Goal: Entertainment & Leisure: Consume media (video, audio)

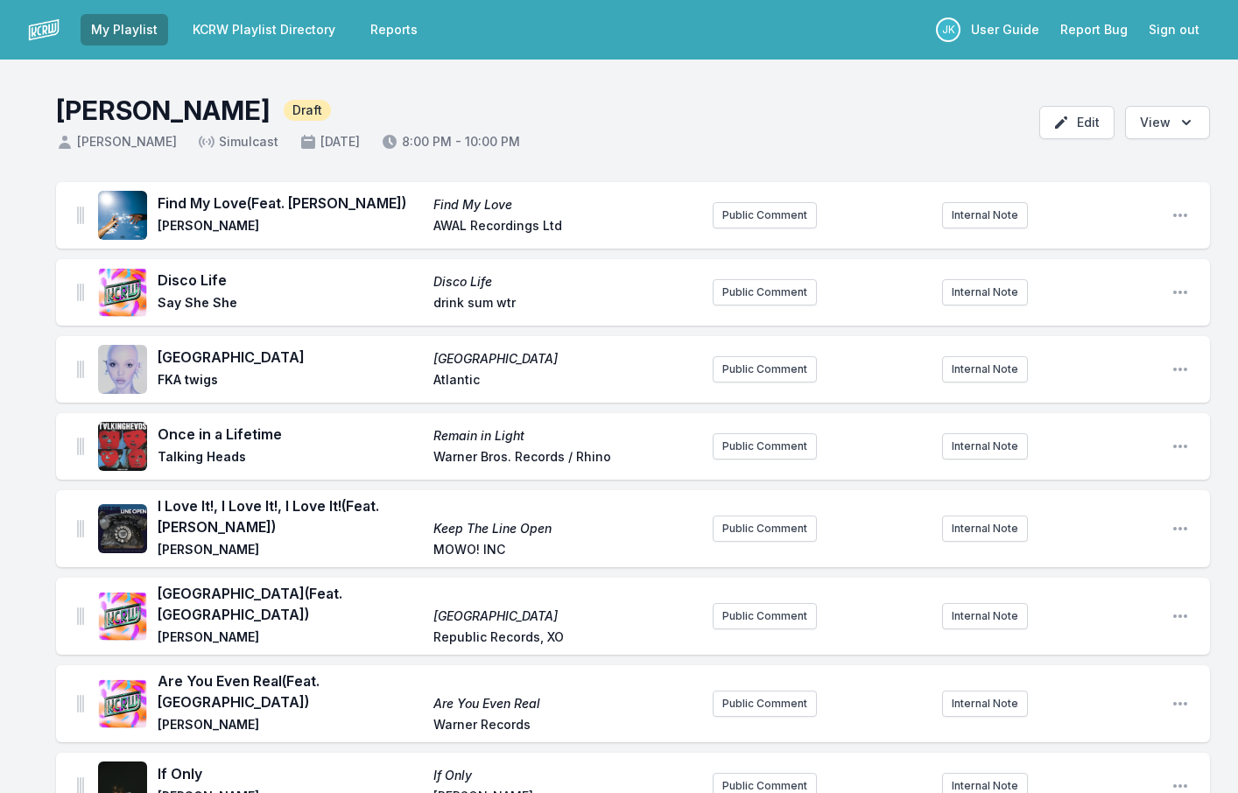
click at [339, 764] on span "If Only" at bounding box center [290, 774] width 265 height 21
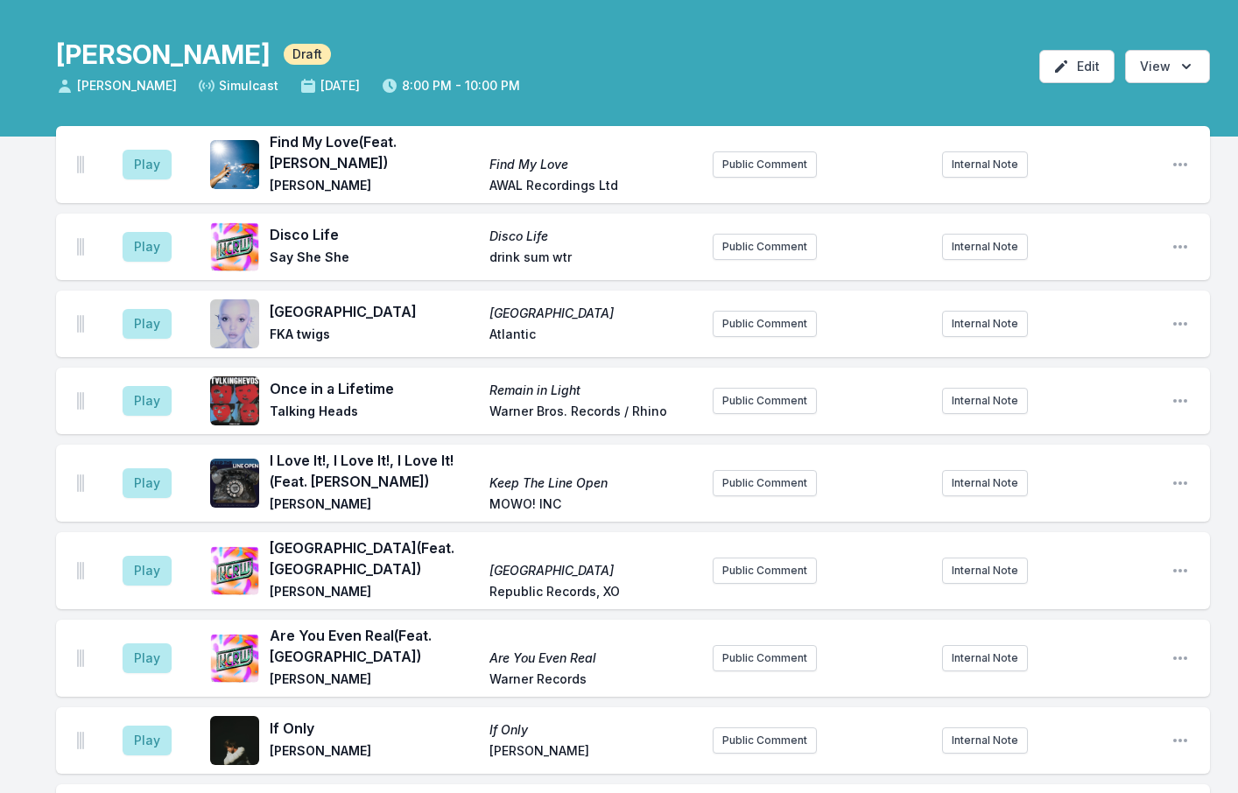
scroll to position [88, 0]
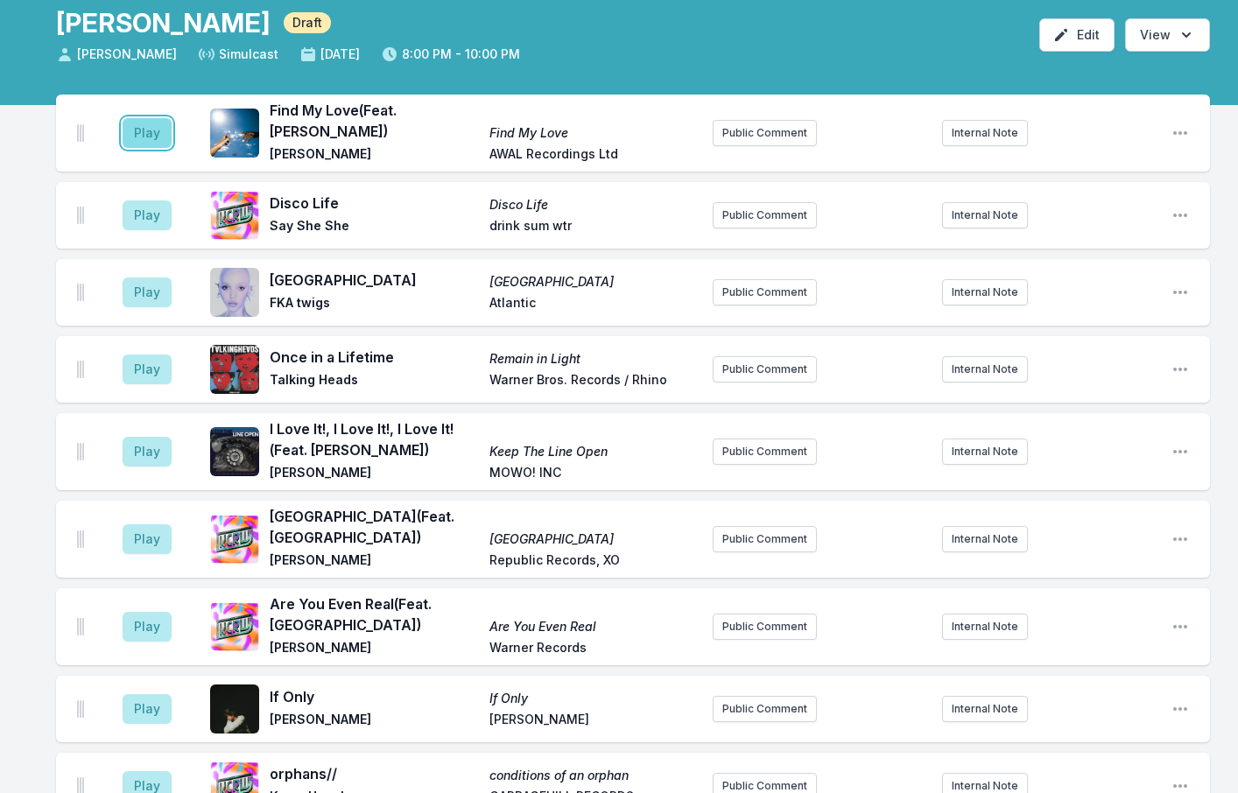
click at [159, 124] on button "Play" at bounding box center [147, 133] width 49 height 30
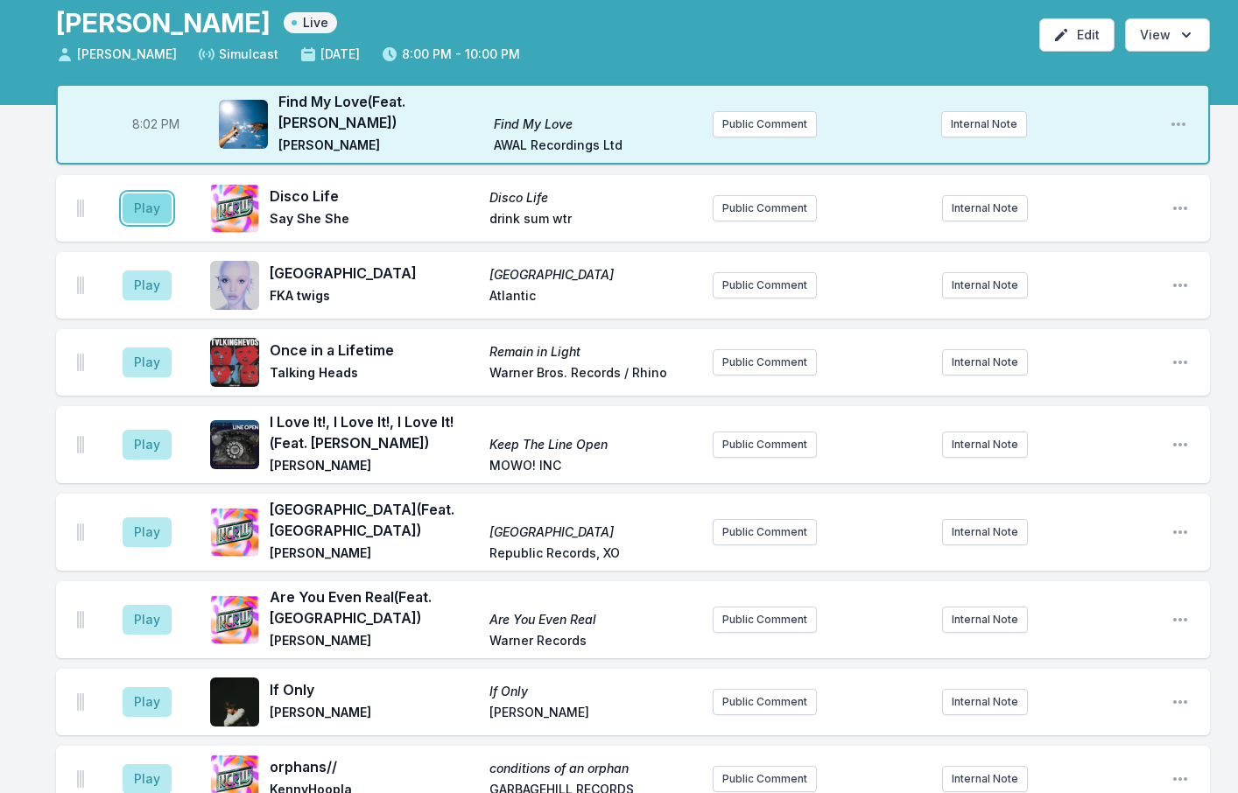
click at [155, 195] on button "Play" at bounding box center [147, 209] width 49 height 30
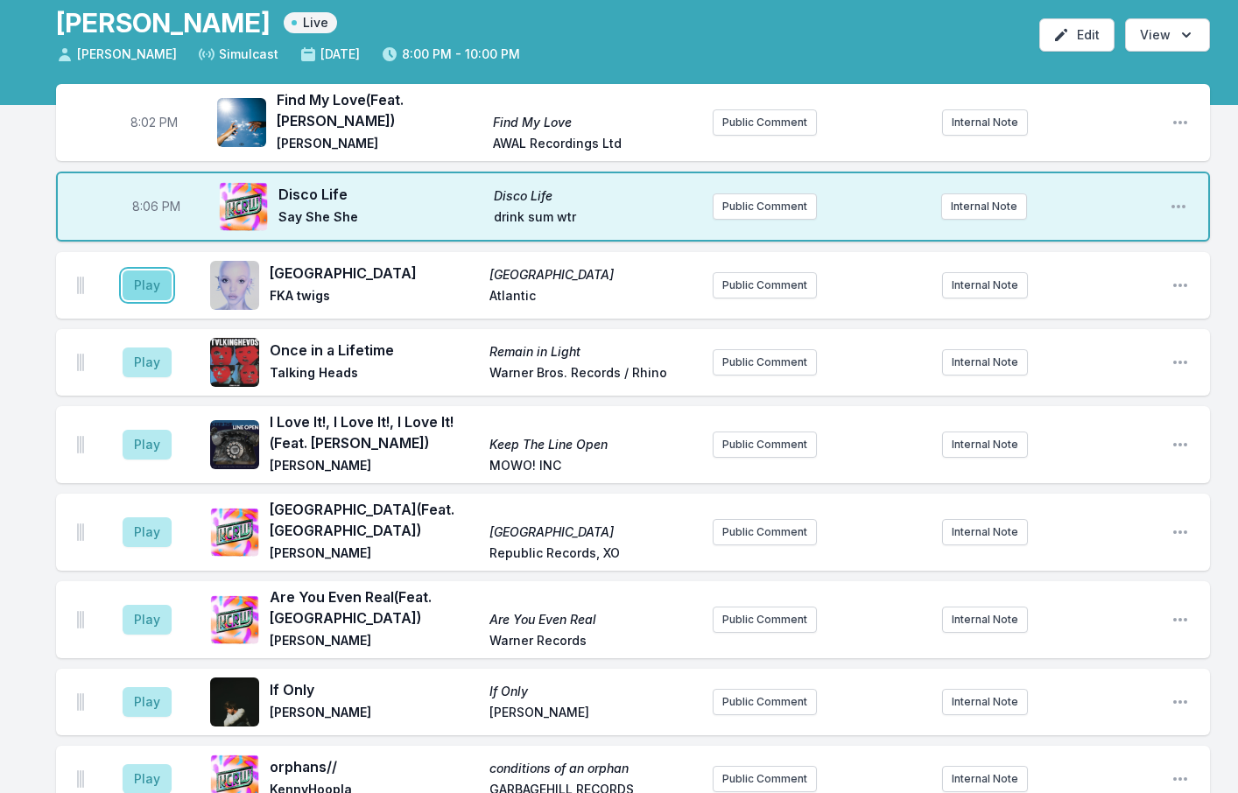
click at [137, 271] on button "Play" at bounding box center [147, 286] width 49 height 30
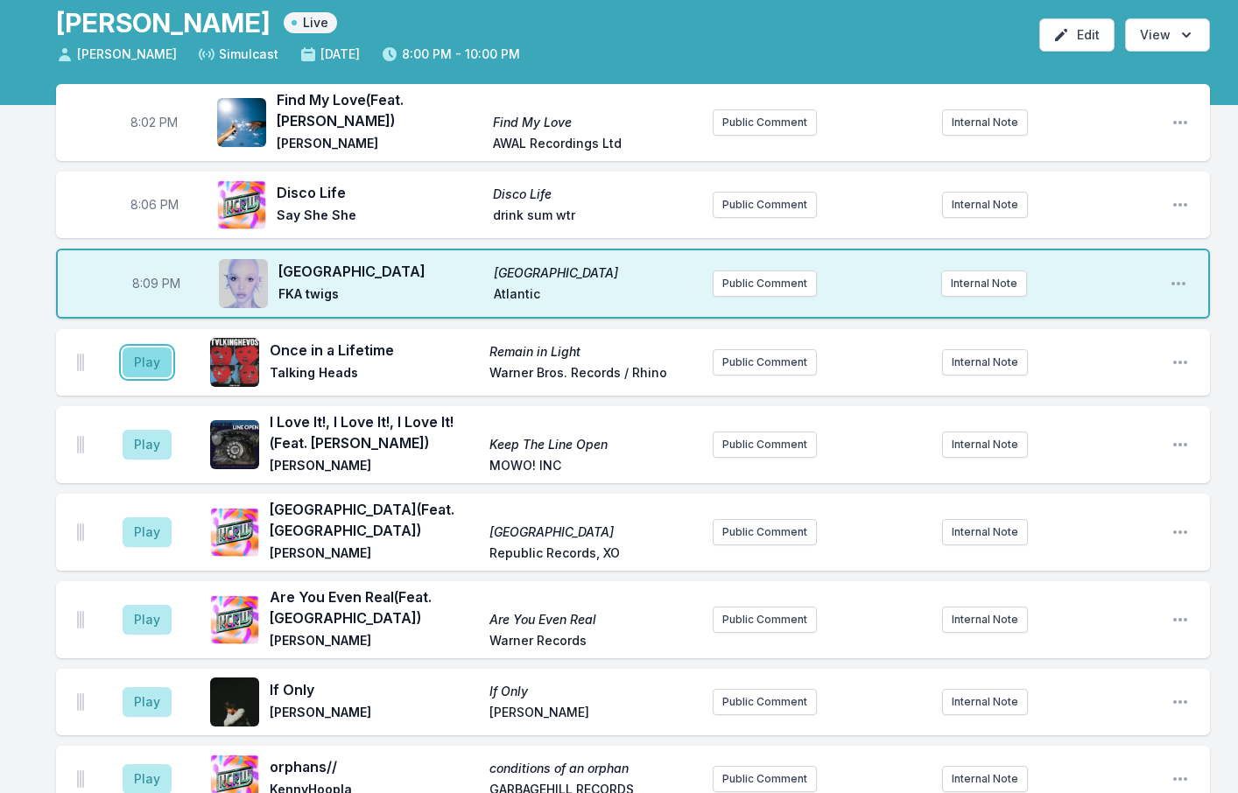
click at [137, 348] on button "Play" at bounding box center [147, 363] width 49 height 30
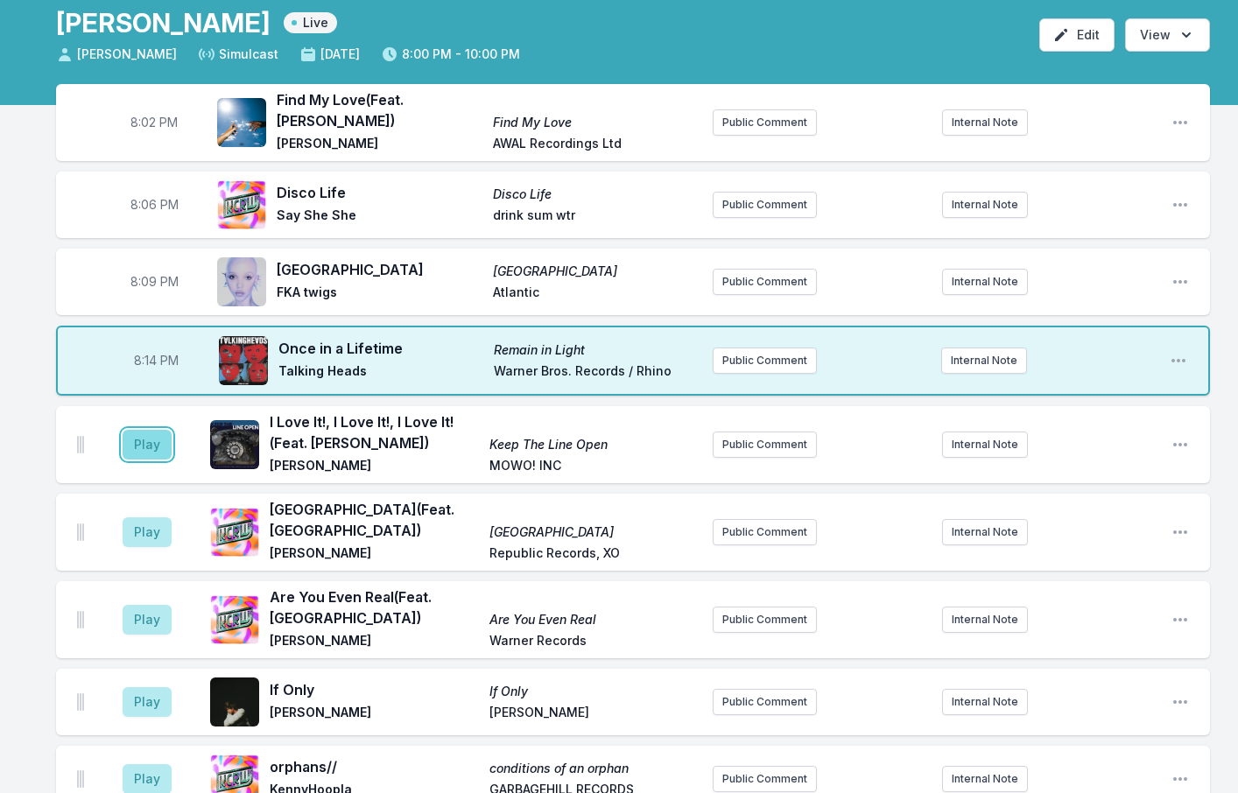
click at [144, 431] on button "Play" at bounding box center [147, 445] width 49 height 30
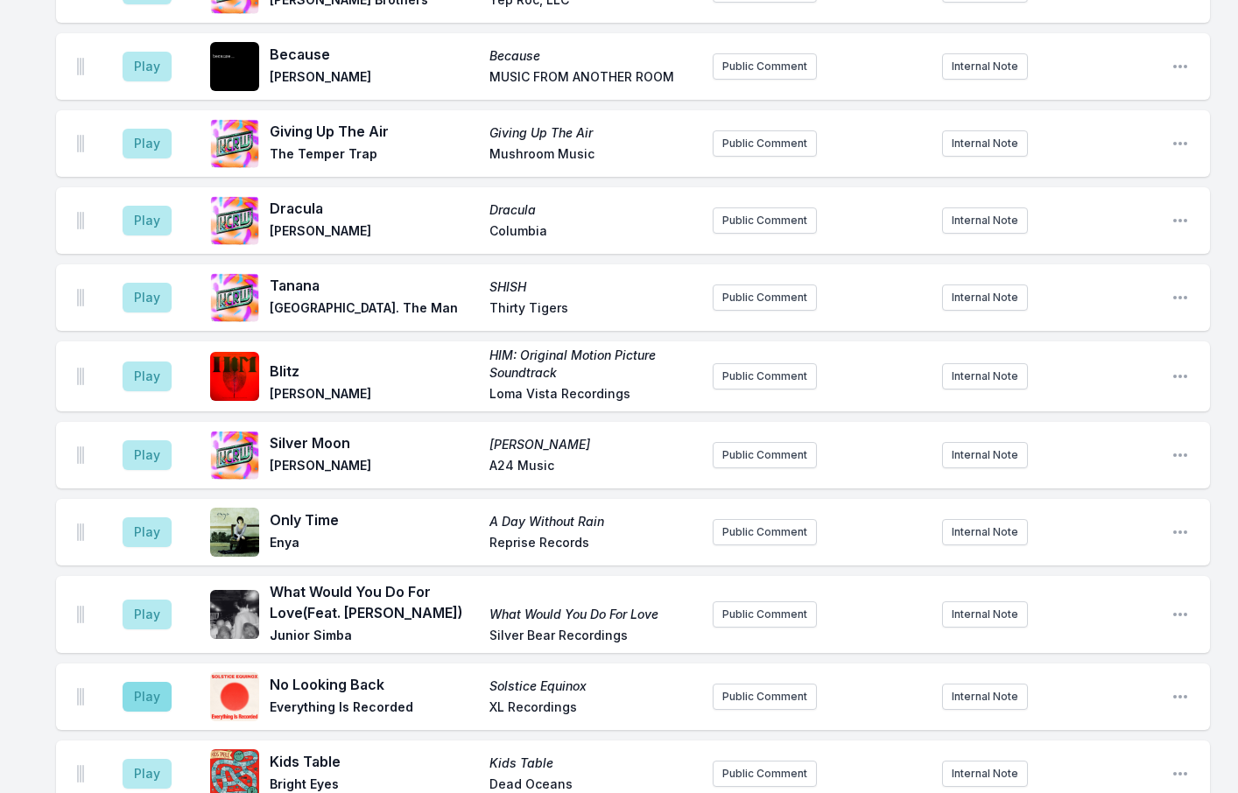
scroll to position [2102, 0]
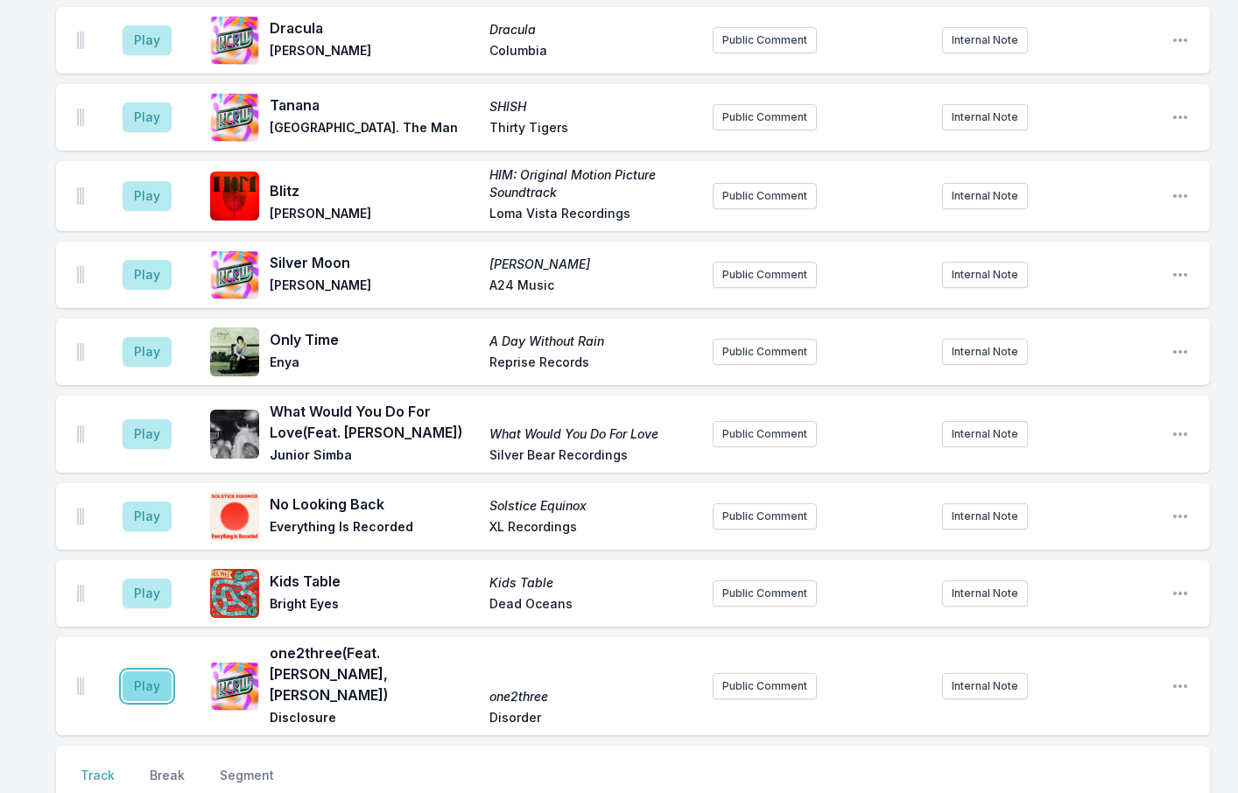
click at [135, 672] on button "Play" at bounding box center [147, 687] width 49 height 30
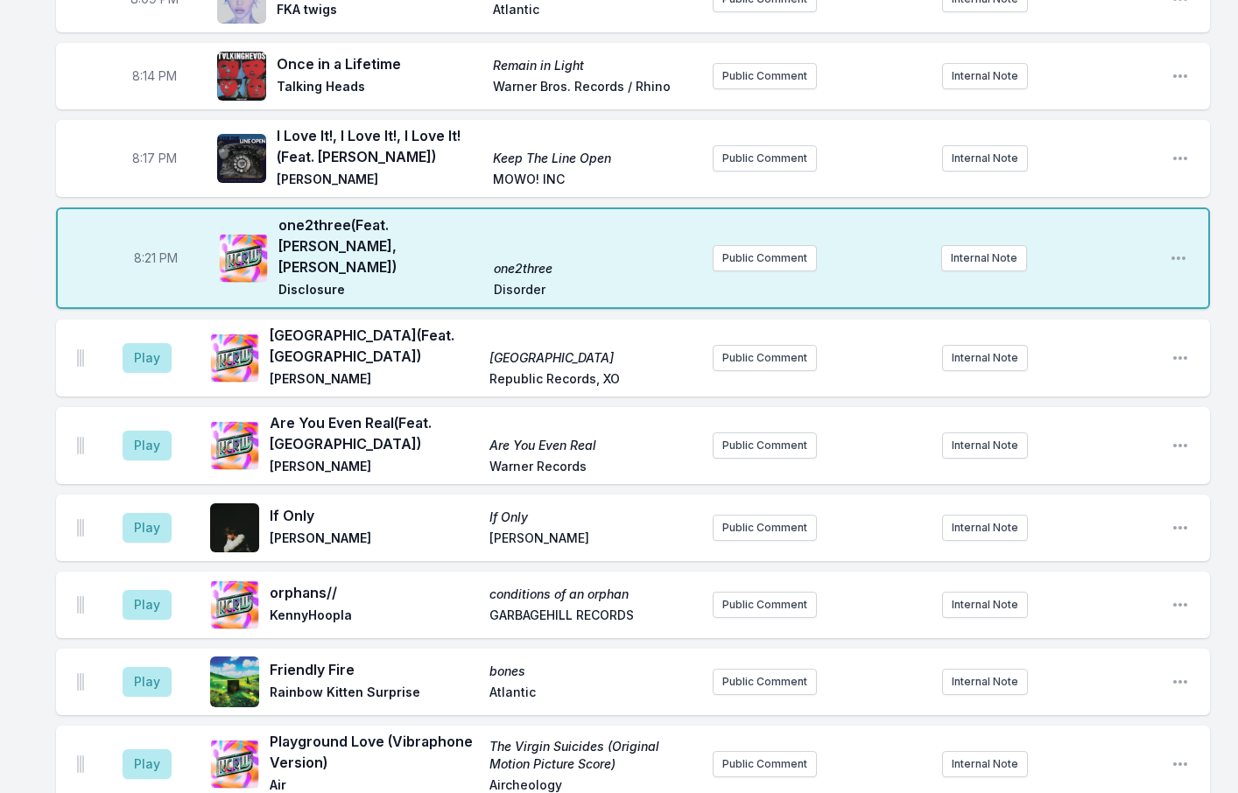
scroll to position [350, 0]
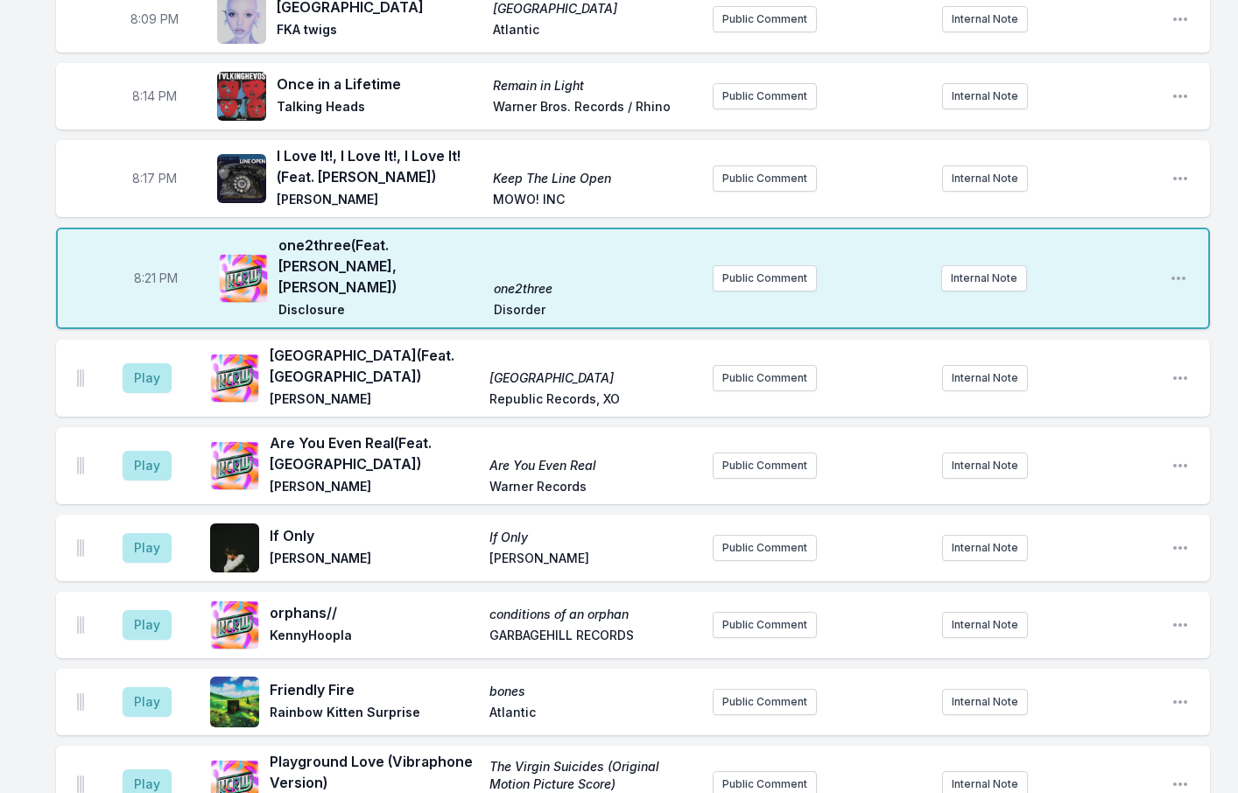
click at [156, 363] on button "Play" at bounding box center [147, 378] width 49 height 30
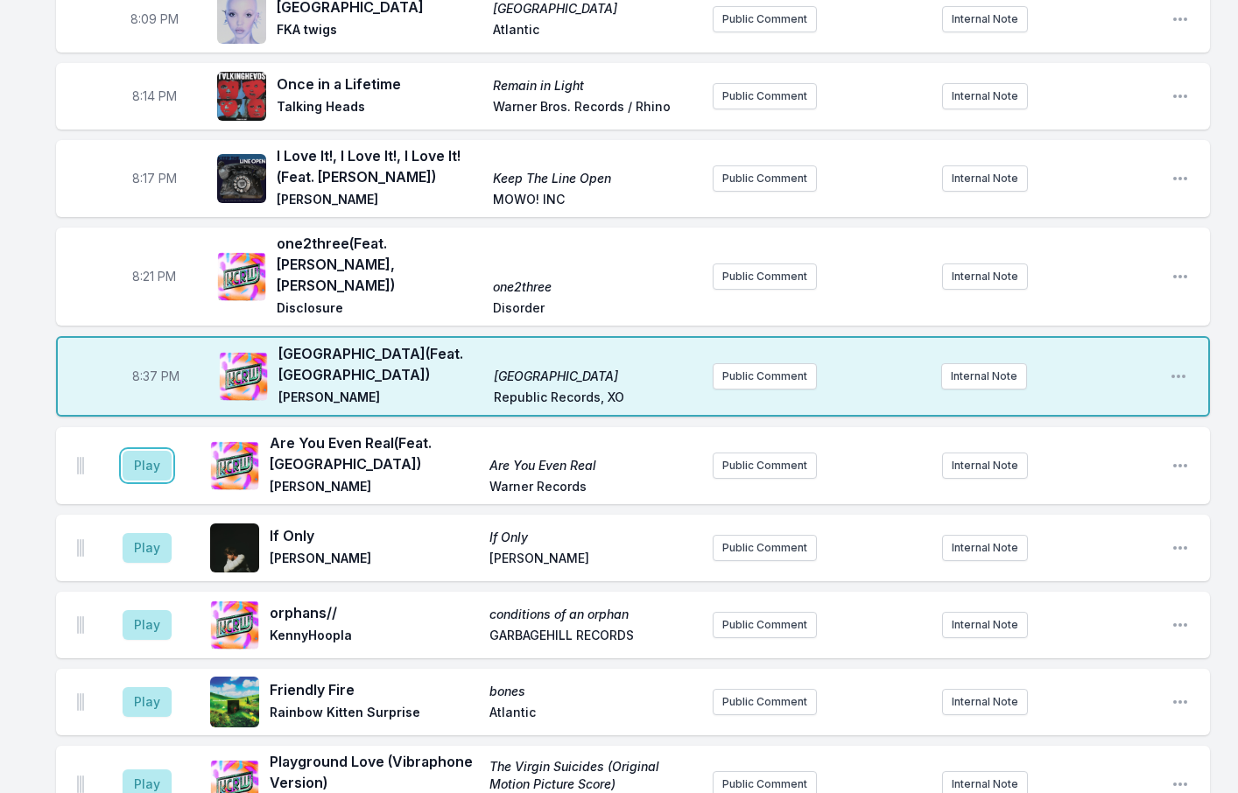
drag, startPoint x: 135, startPoint y: 412, endPoint x: 138, endPoint y: 393, distance: 18.7
click at [137, 451] on button "Play" at bounding box center [147, 466] width 49 height 30
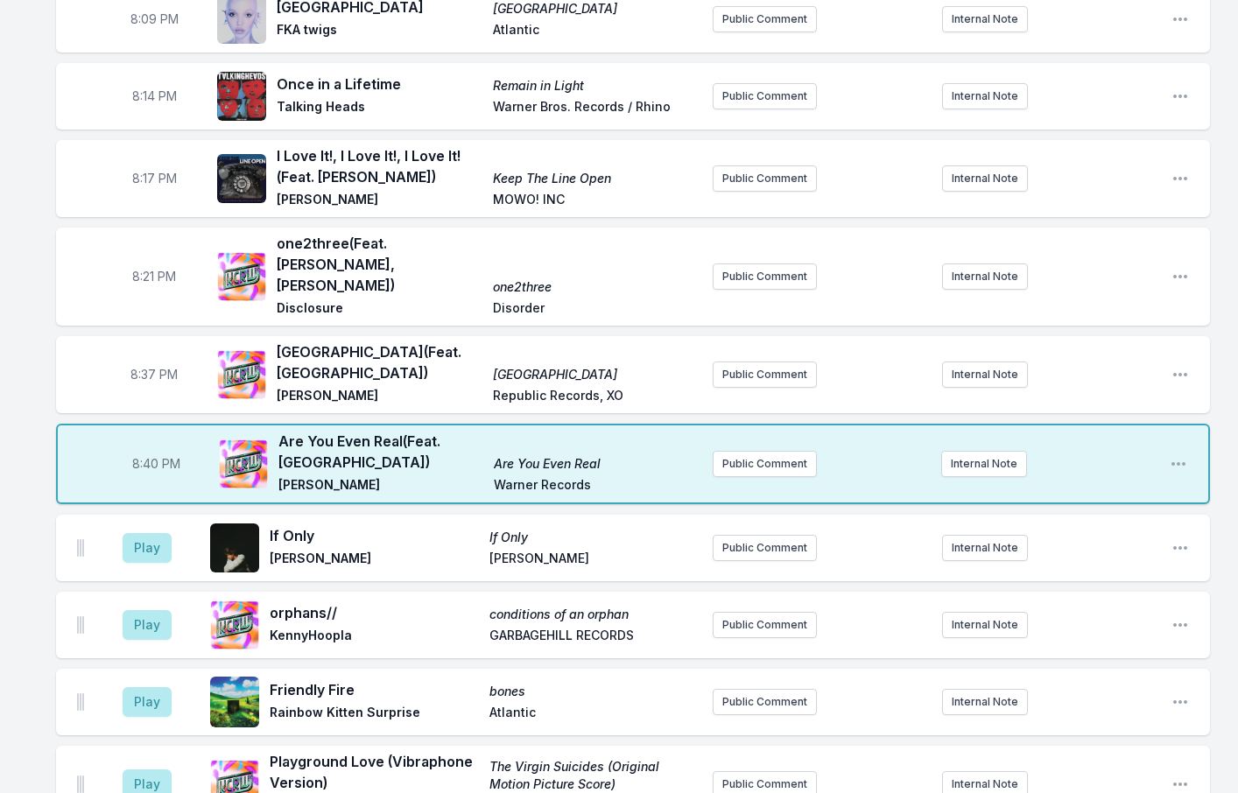
click at [122, 520] on aside "Play" at bounding box center [147, 548] width 98 height 56
click at [133, 533] on button "Play" at bounding box center [147, 548] width 49 height 30
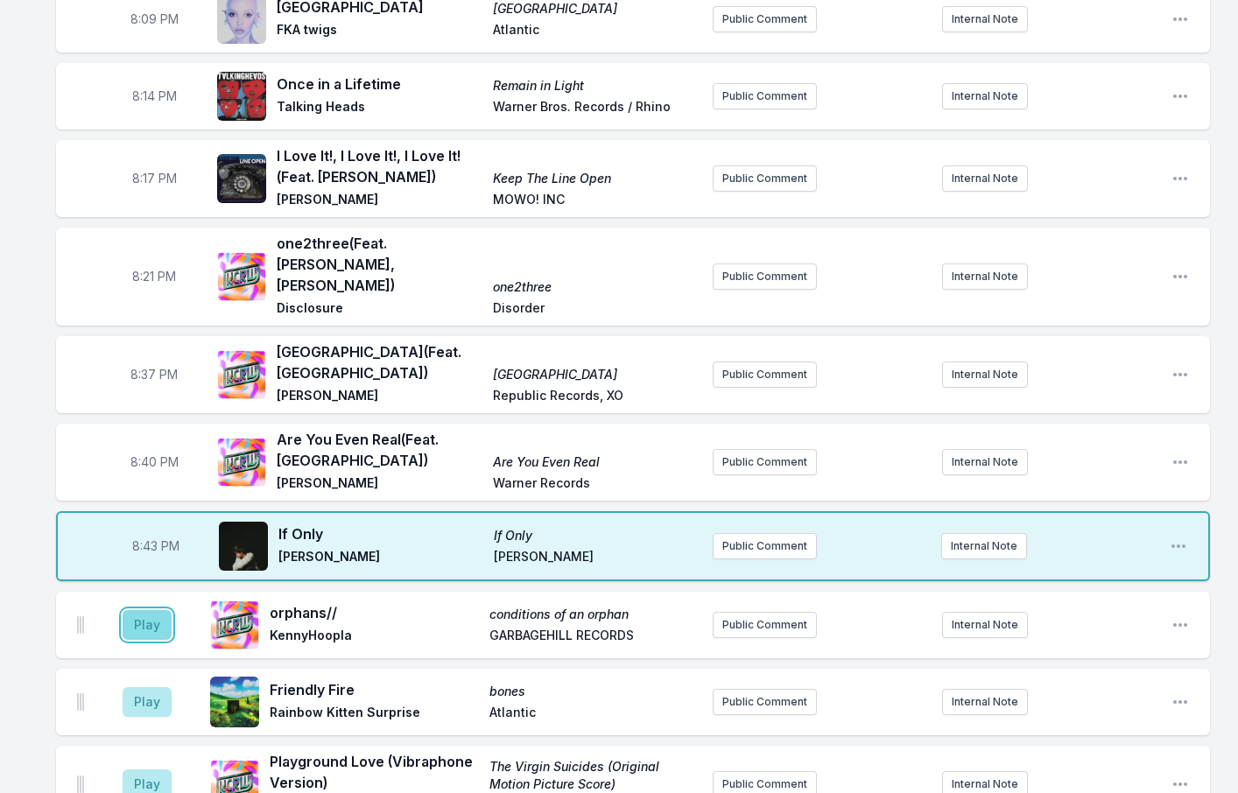
click at [147, 610] on button "Play" at bounding box center [147, 625] width 49 height 30
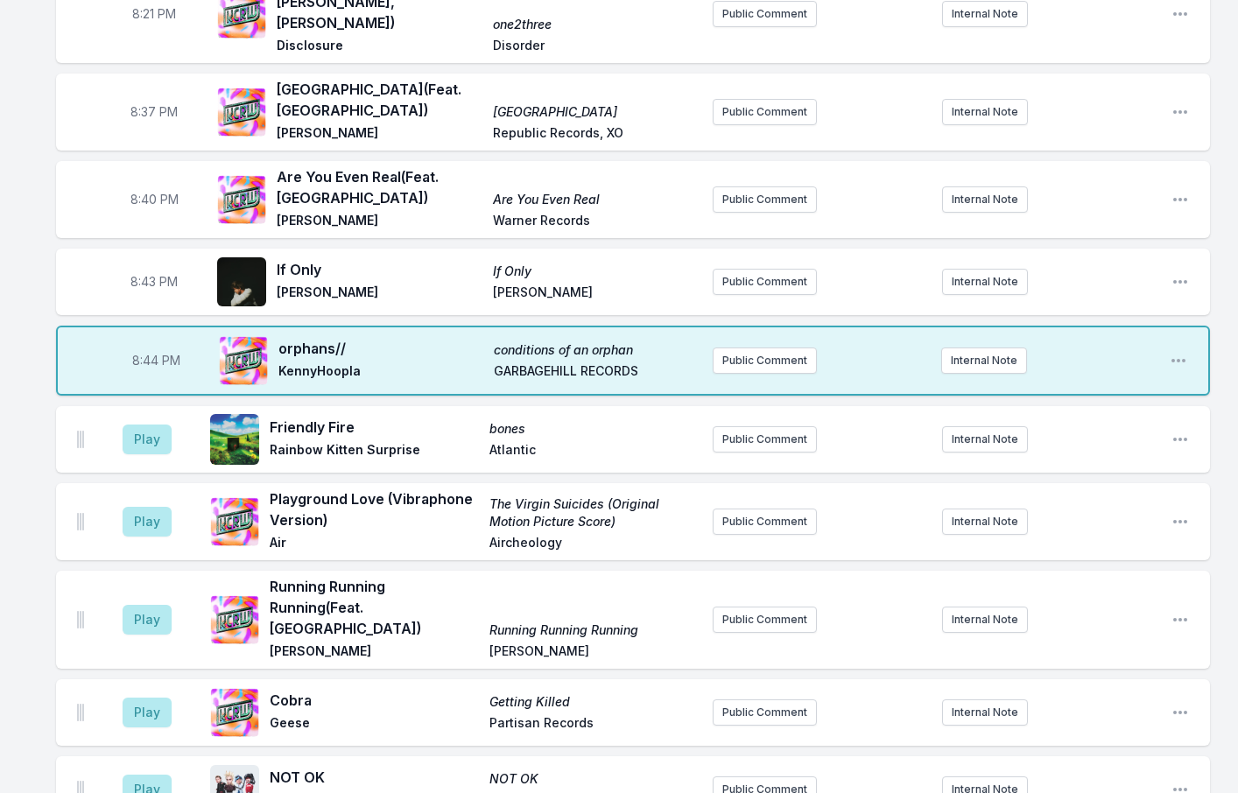
scroll to position [701, 0]
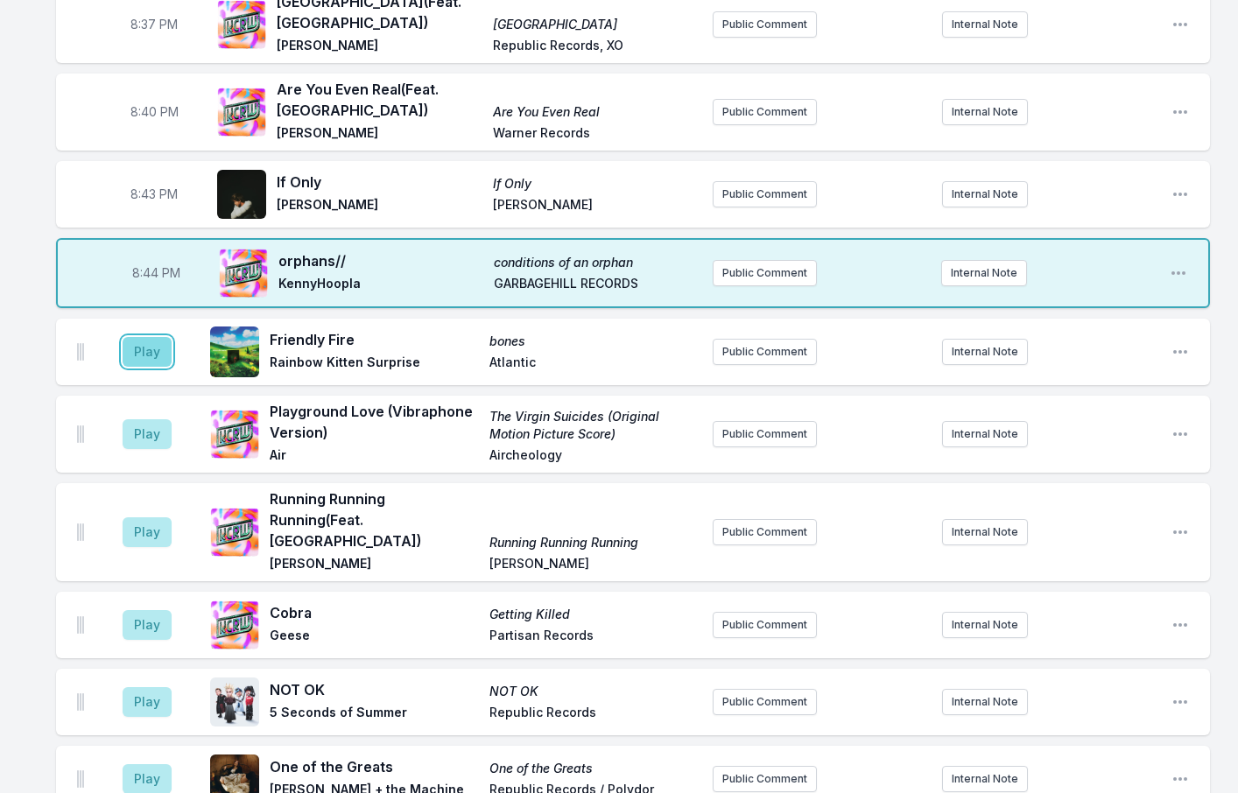
click at [162, 337] on button "Play" at bounding box center [147, 352] width 49 height 30
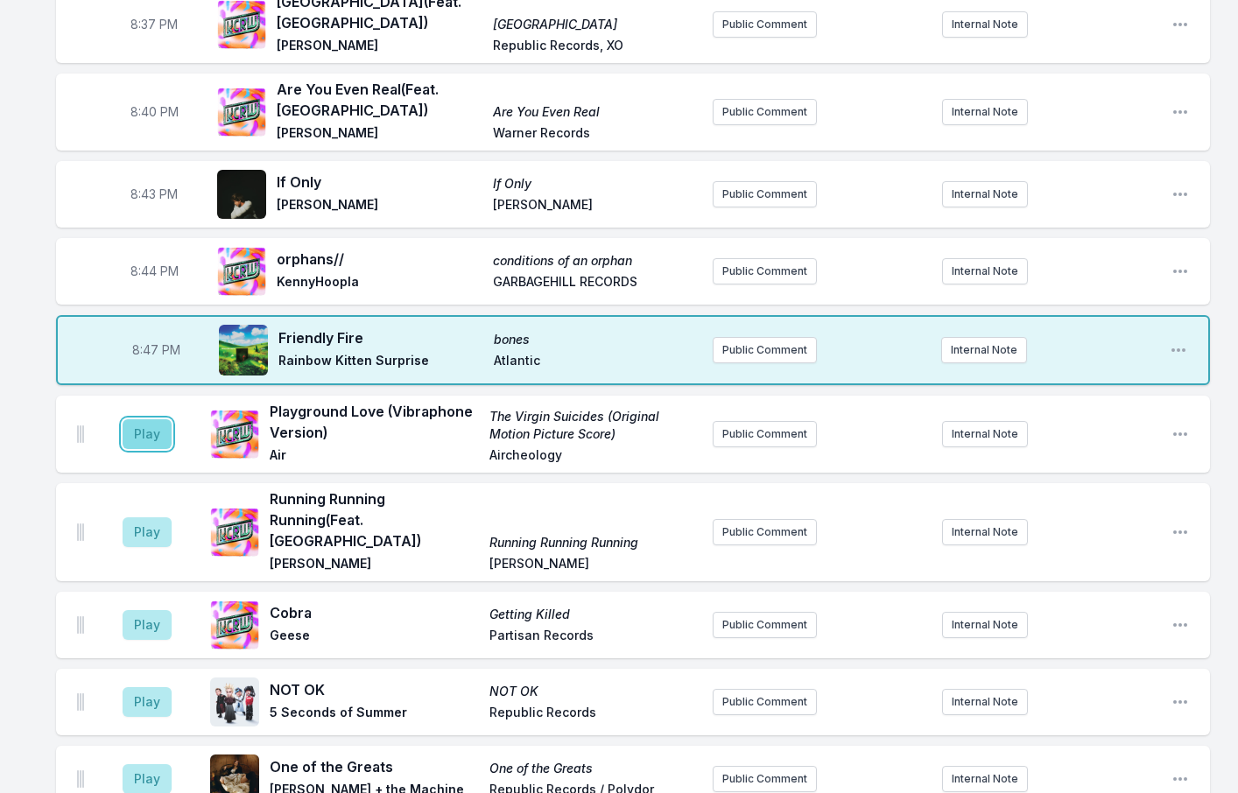
click at [145, 419] on button "Play" at bounding box center [147, 434] width 49 height 30
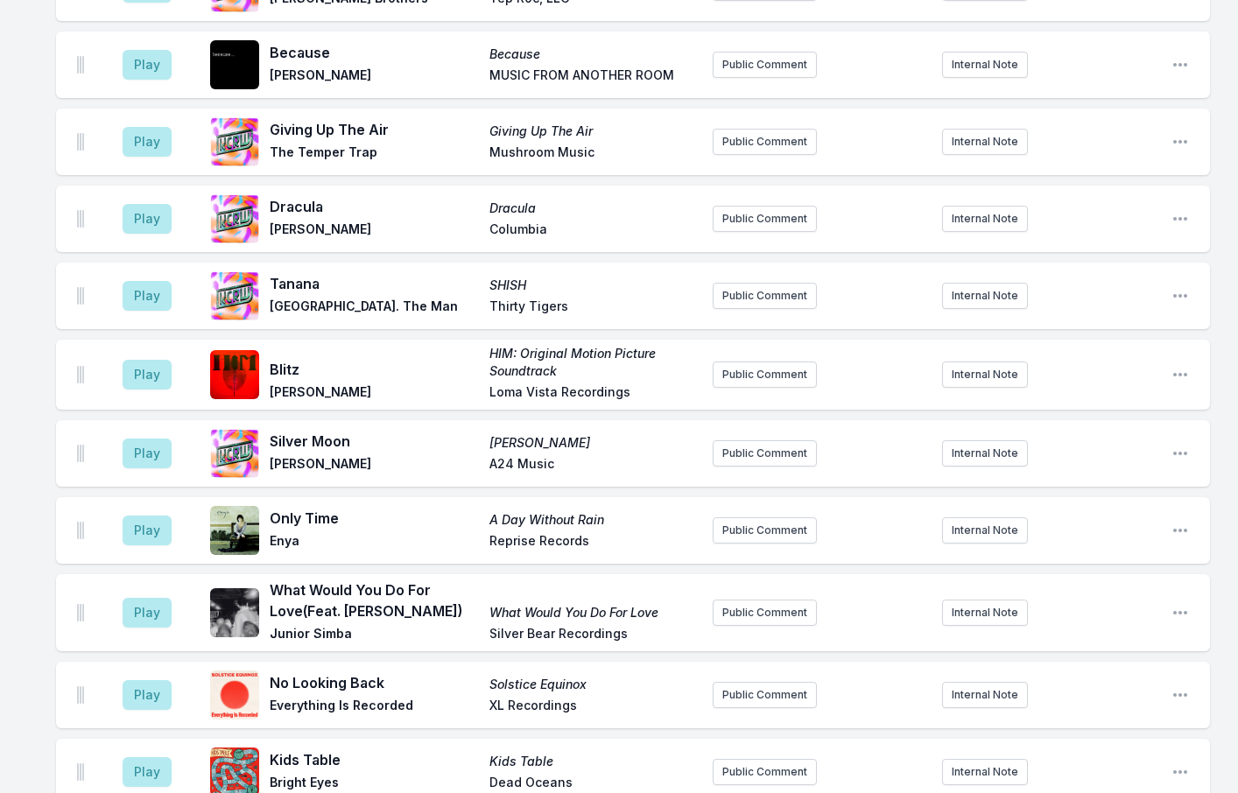
scroll to position [2014, 0]
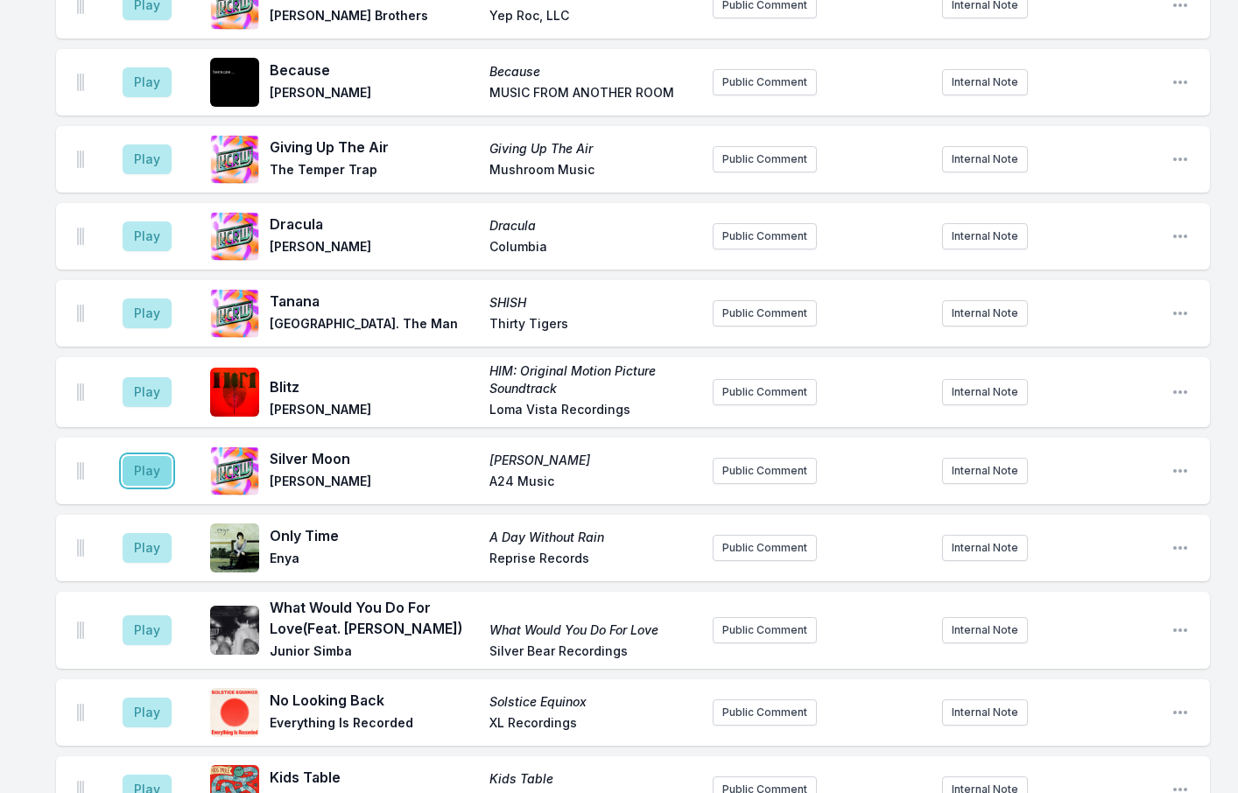
click at [130, 456] on button "Play" at bounding box center [147, 471] width 49 height 30
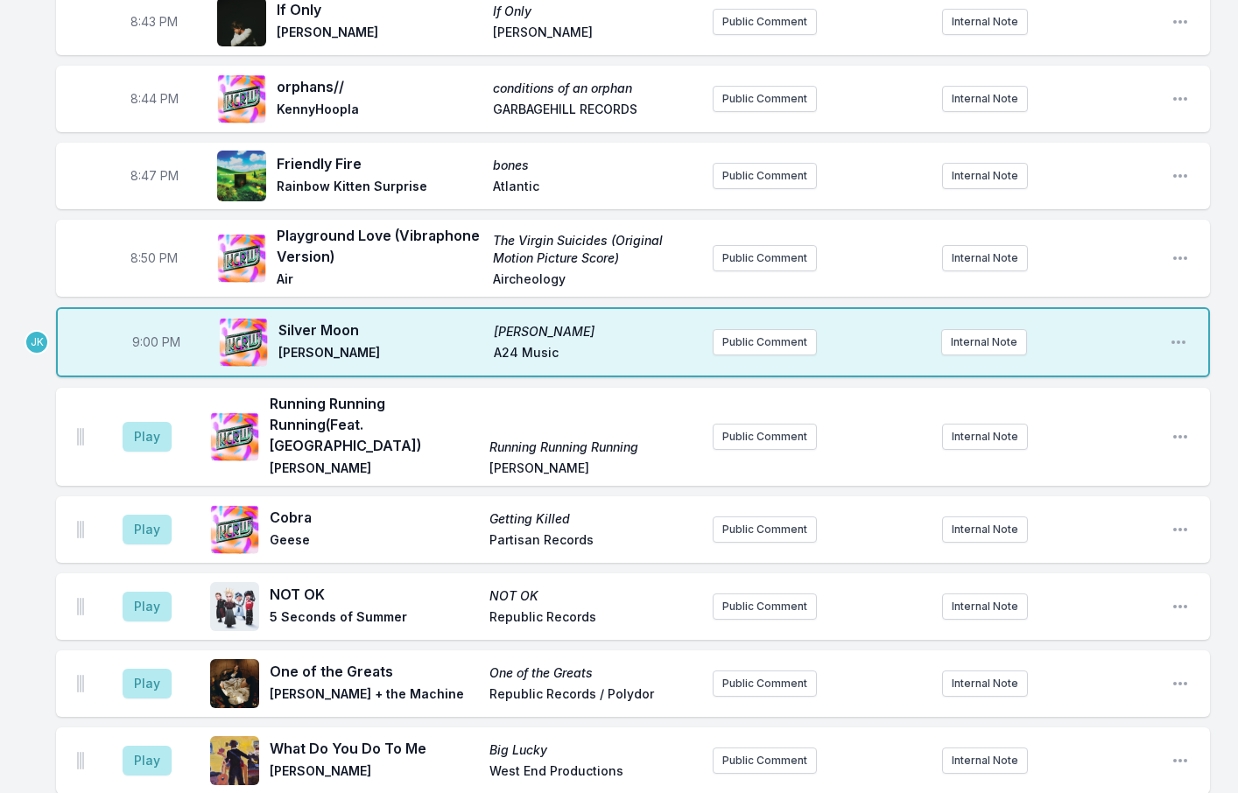
scroll to position [876, 0]
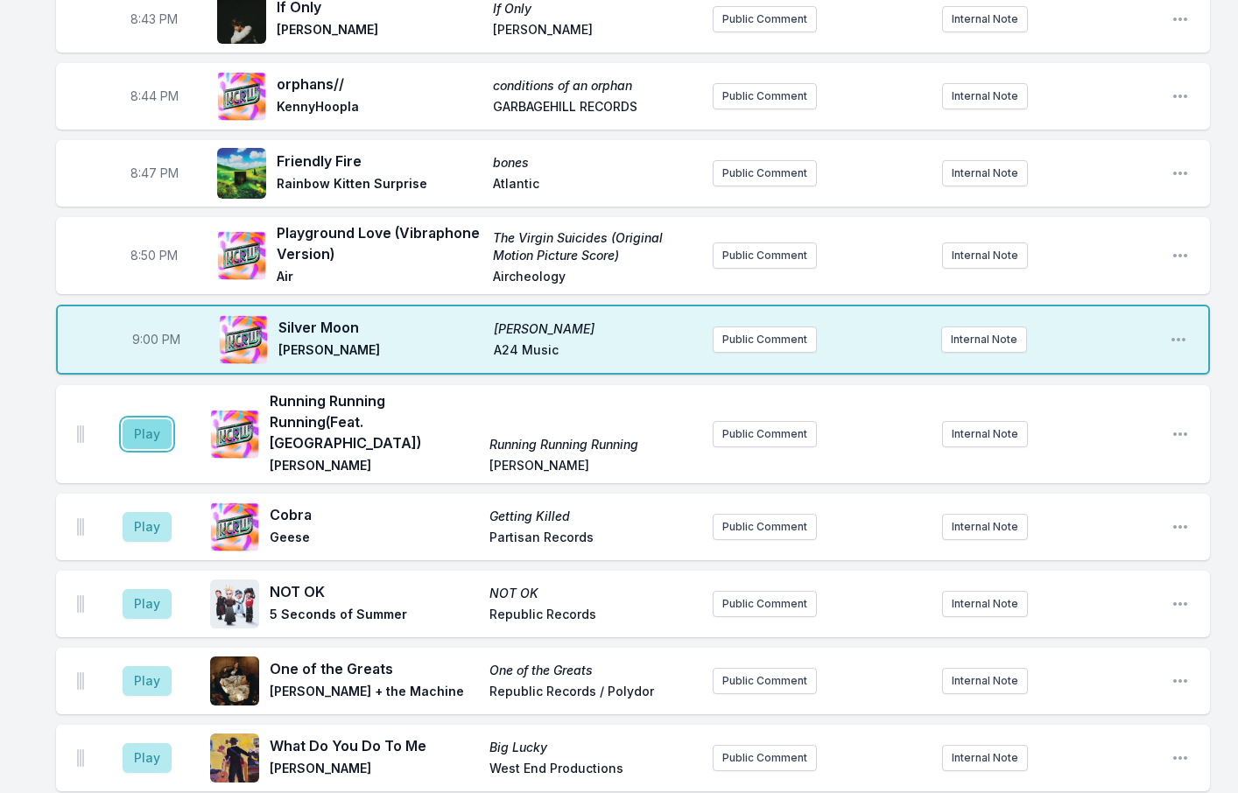
click at [147, 419] on button "Play" at bounding box center [147, 434] width 49 height 30
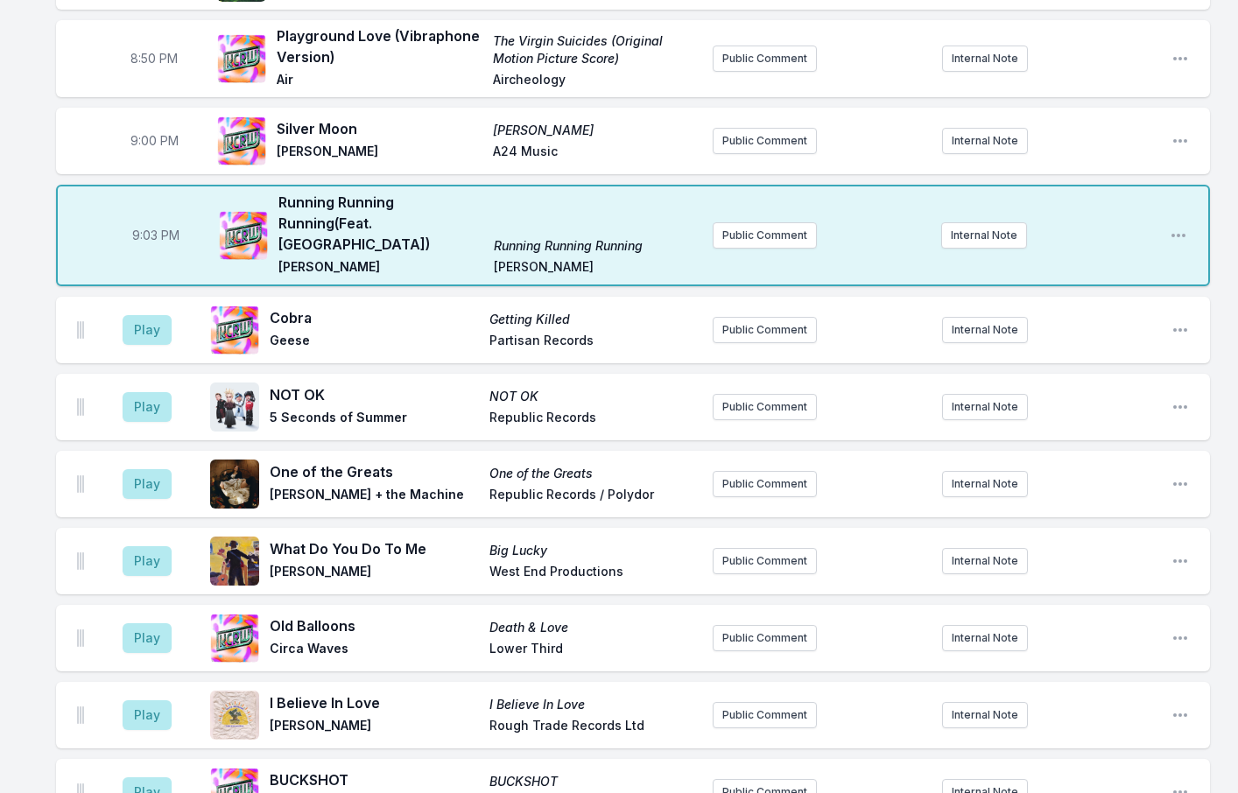
scroll to position [1051, 0]
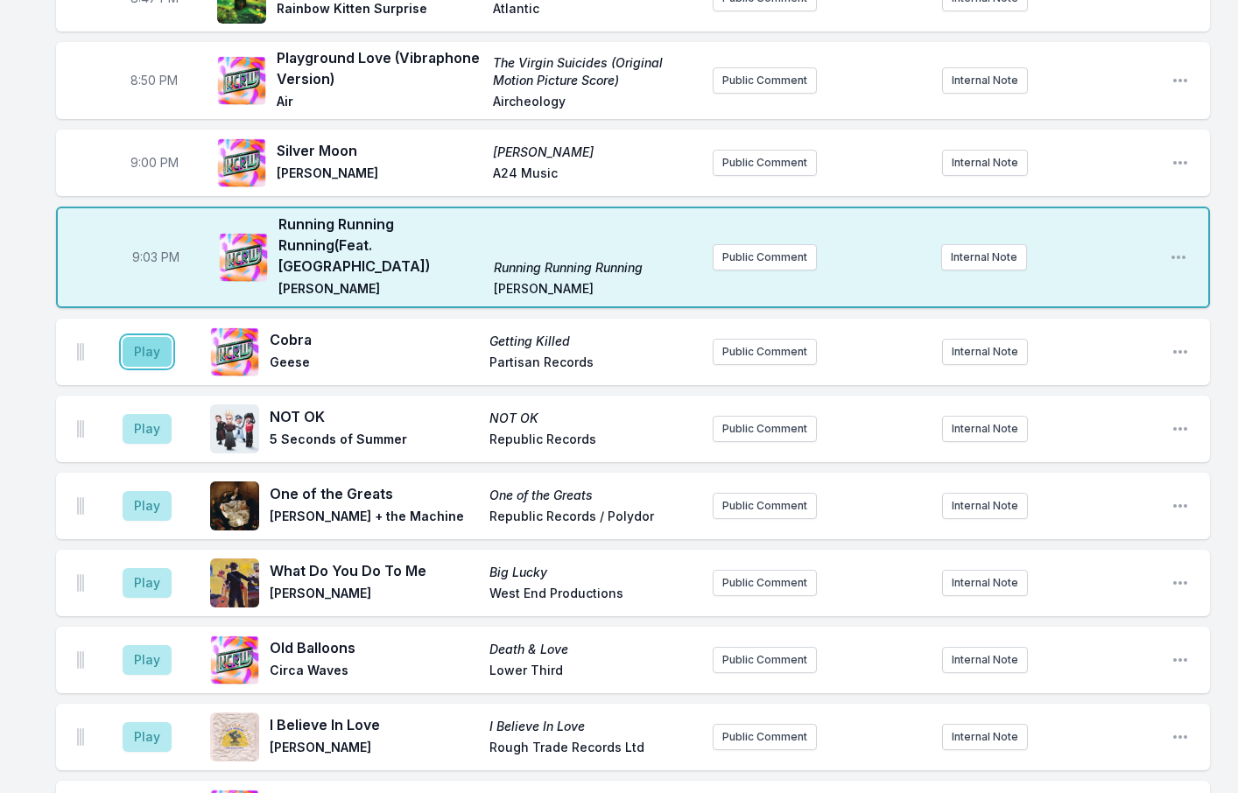
click at [144, 337] on button "Play" at bounding box center [147, 352] width 49 height 30
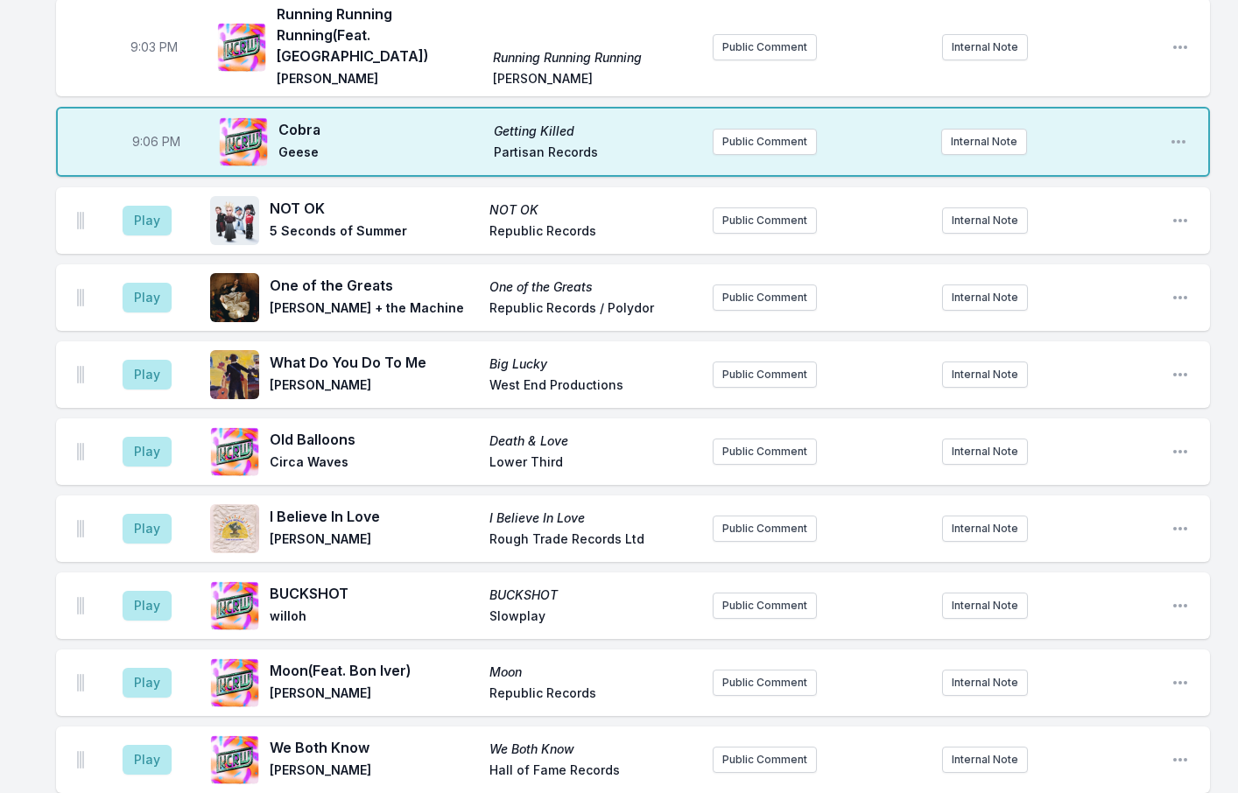
scroll to position [1226, 0]
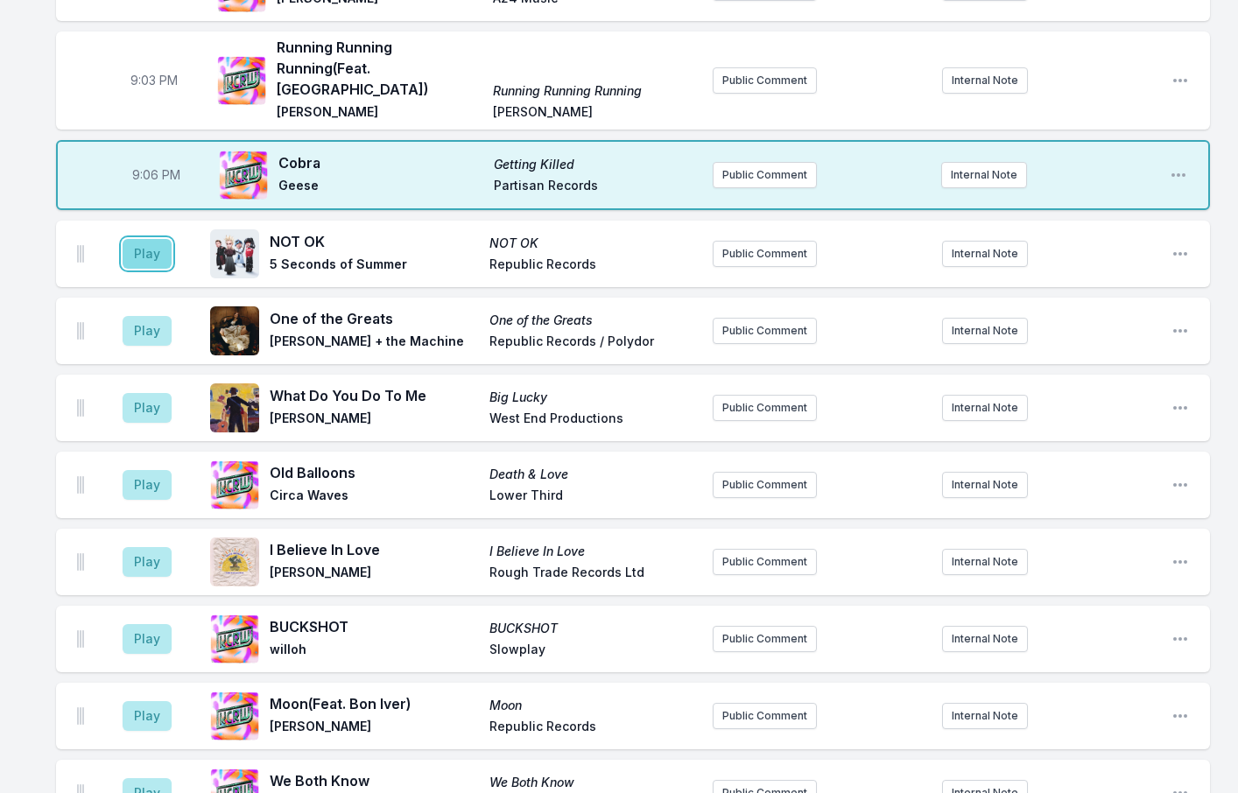
click at [147, 239] on button "Play" at bounding box center [147, 254] width 49 height 30
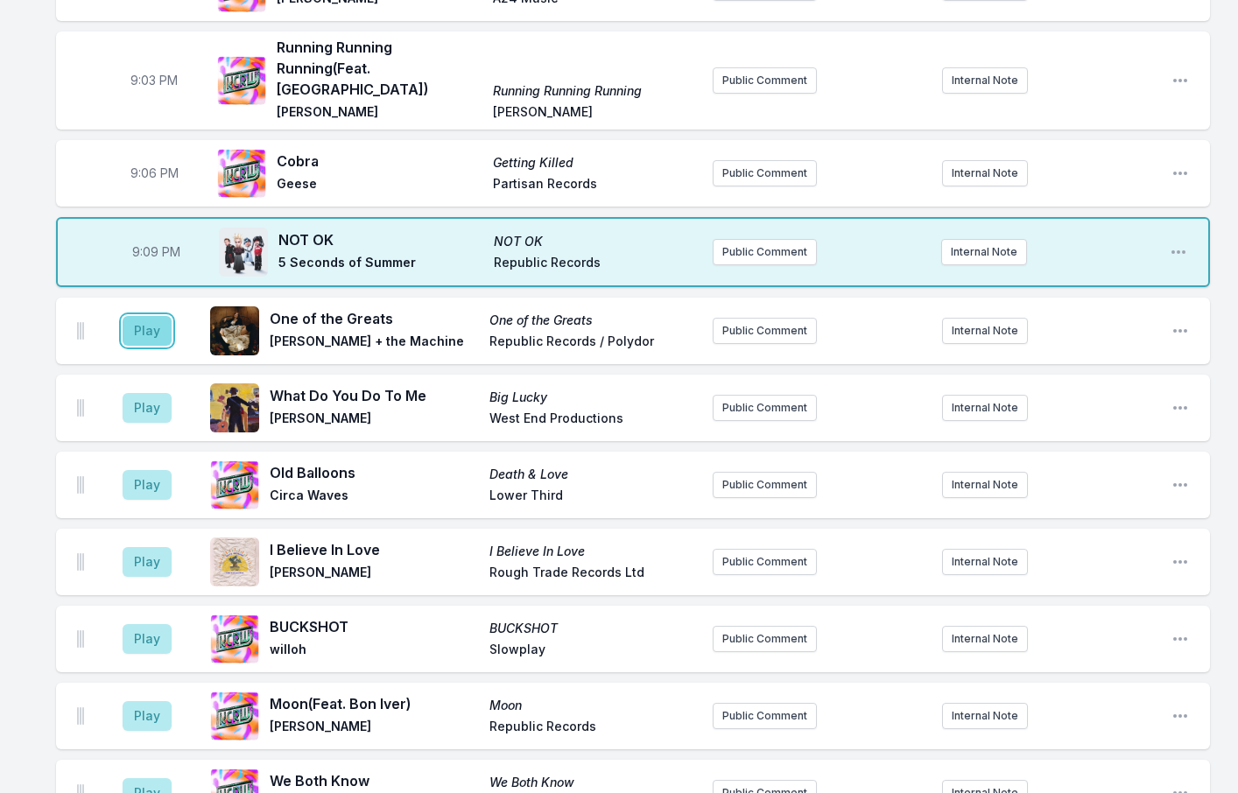
click at [151, 316] on button "Play" at bounding box center [147, 331] width 49 height 30
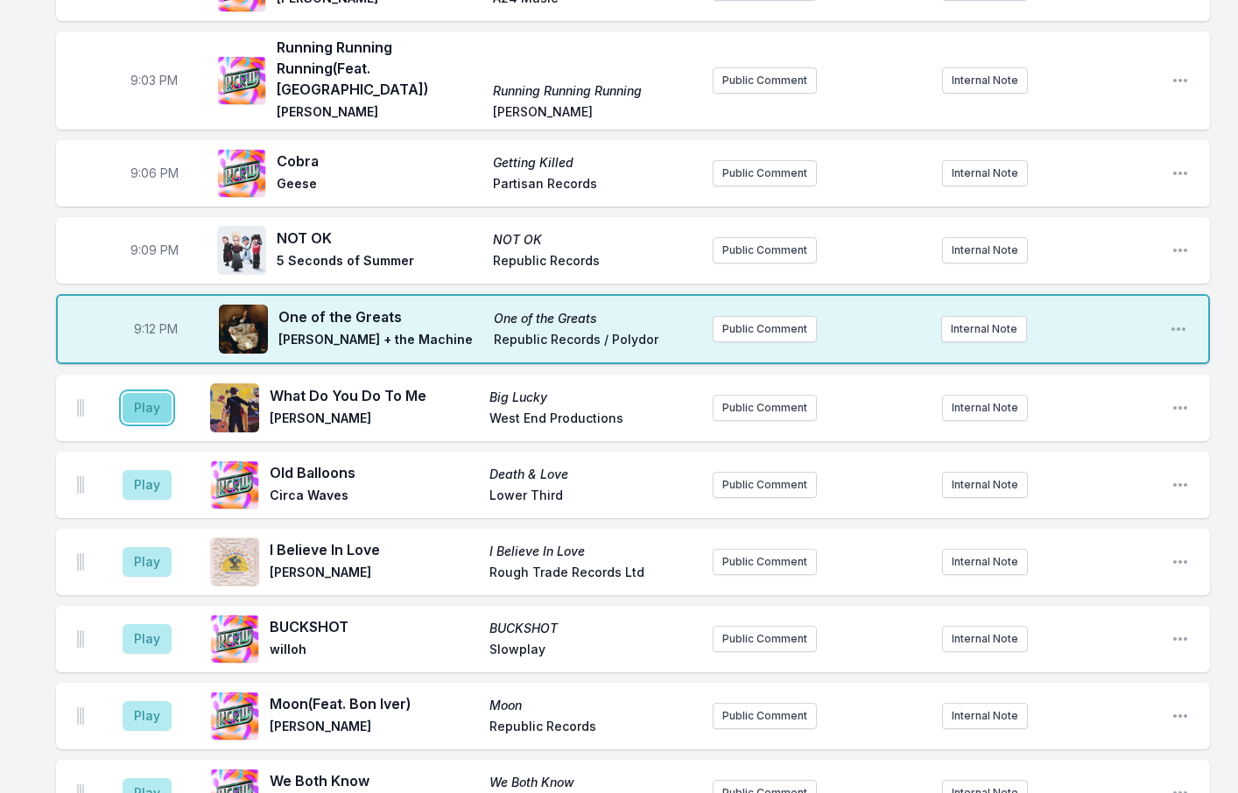
click at [144, 393] on button "Play" at bounding box center [147, 408] width 49 height 30
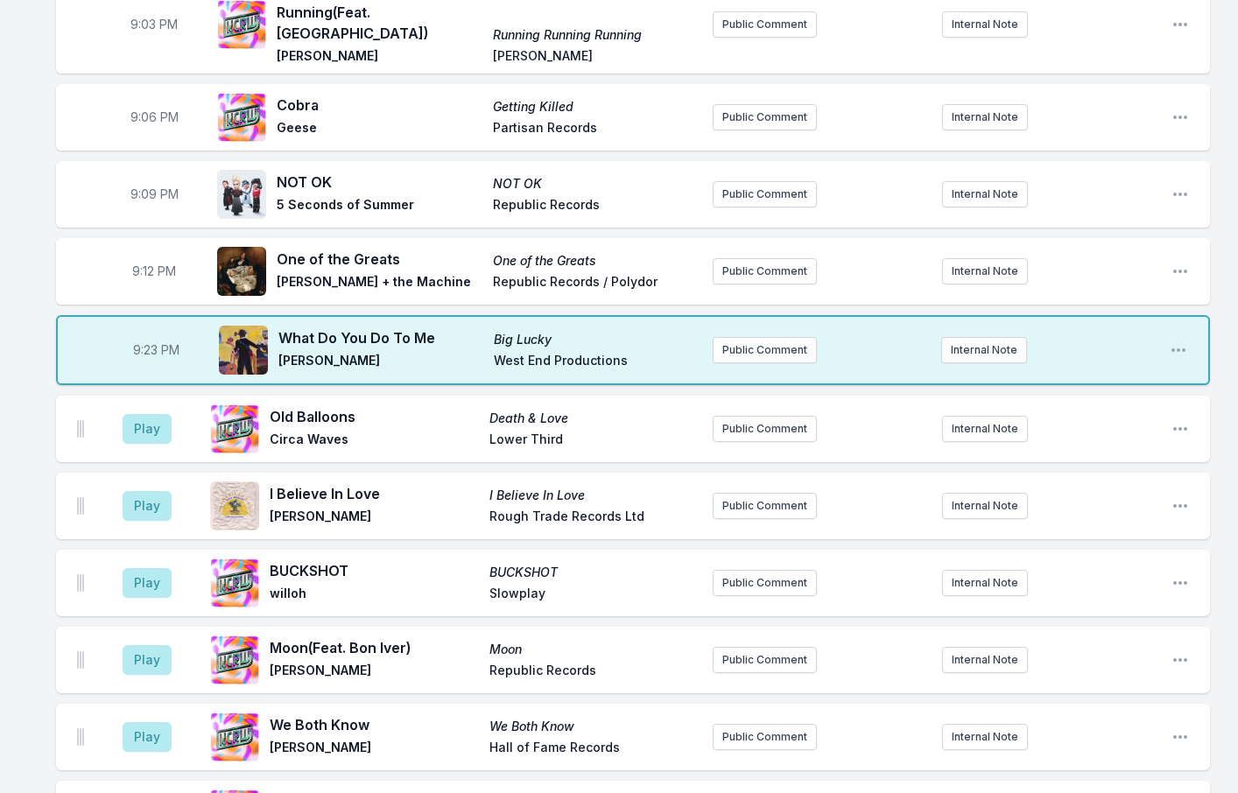
scroll to position [1314, 0]
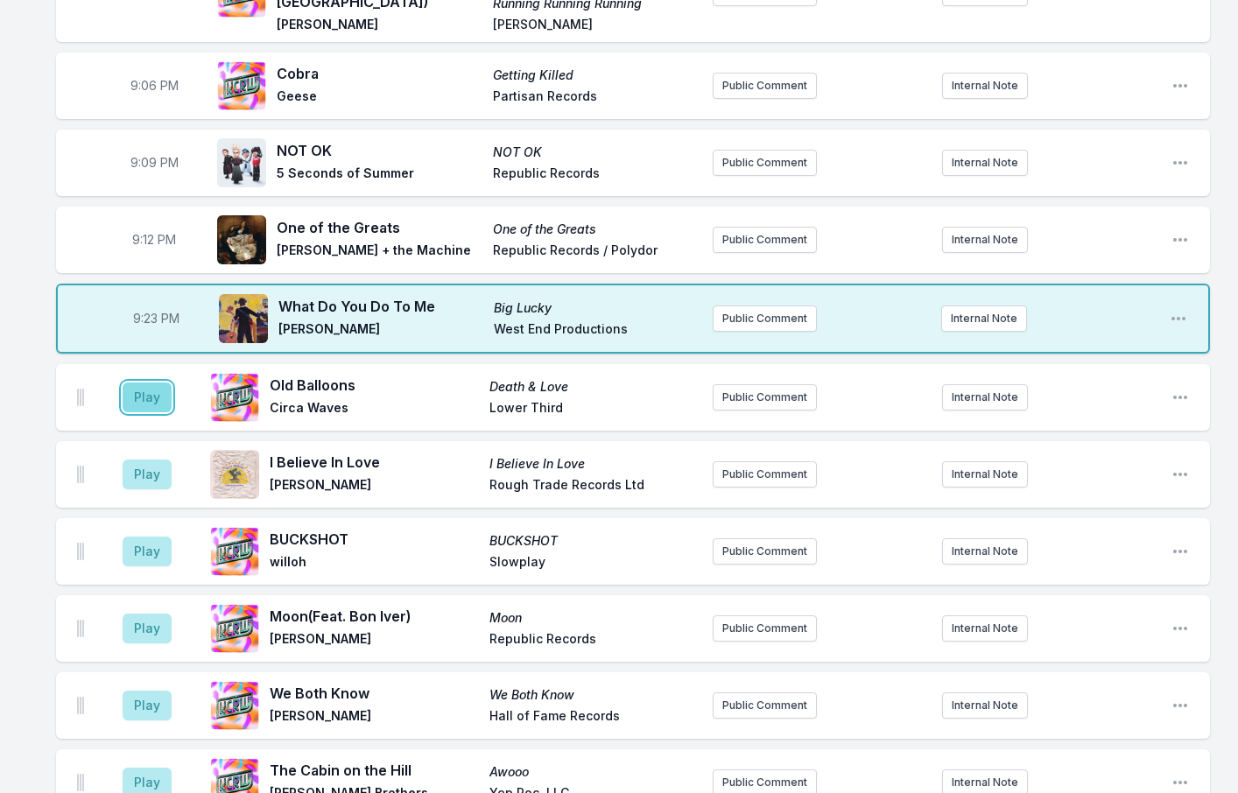
click at [161, 383] on button "Play" at bounding box center [147, 398] width 49 height 30
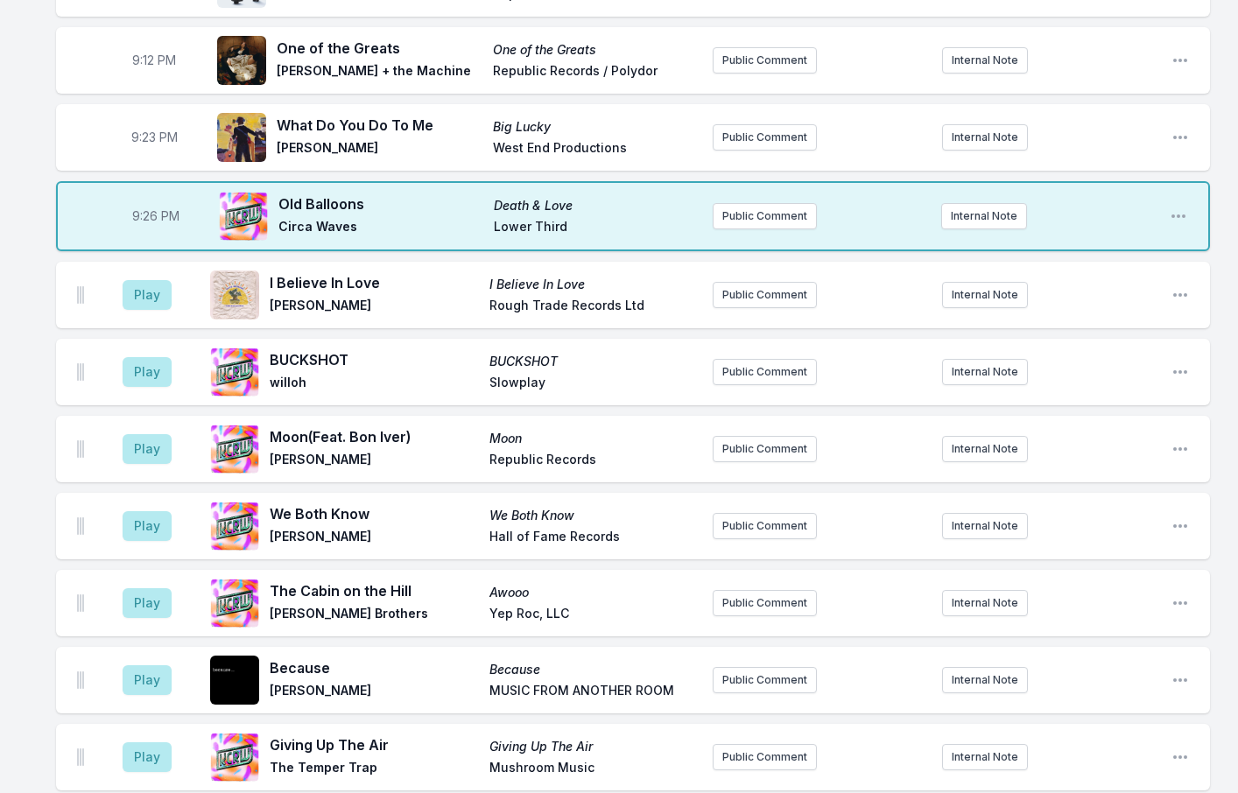
scroll to position [1489, 0]
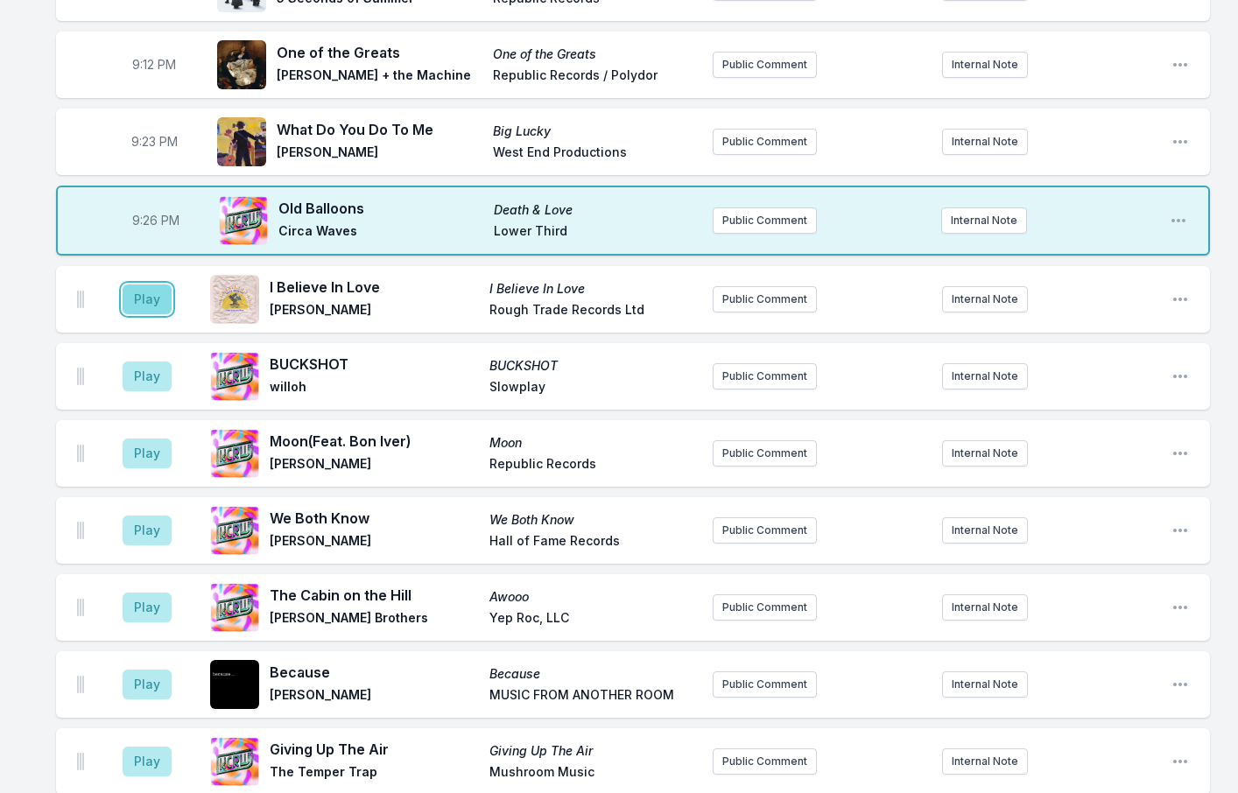
click at [127, 285] on button "Play" at bounding box center [147, 300] width 49 height 30
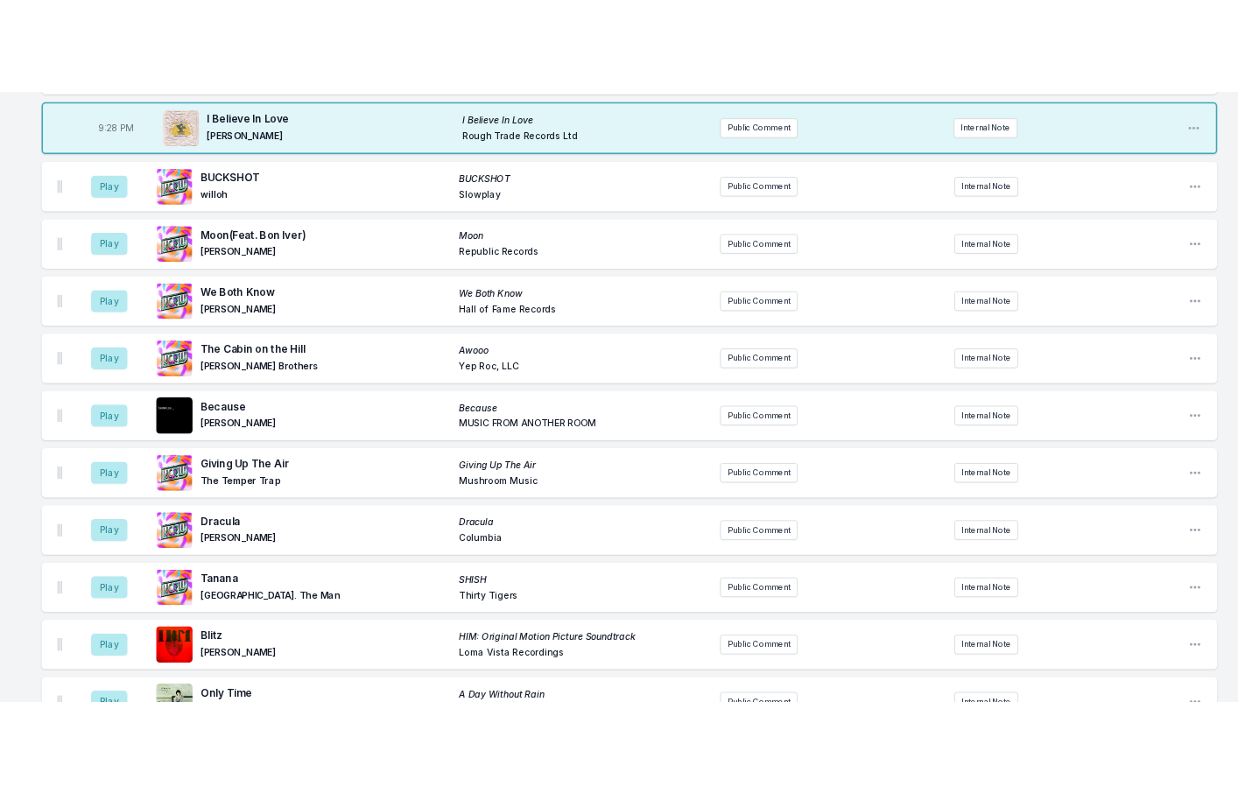
scroll to position [1716, 0]
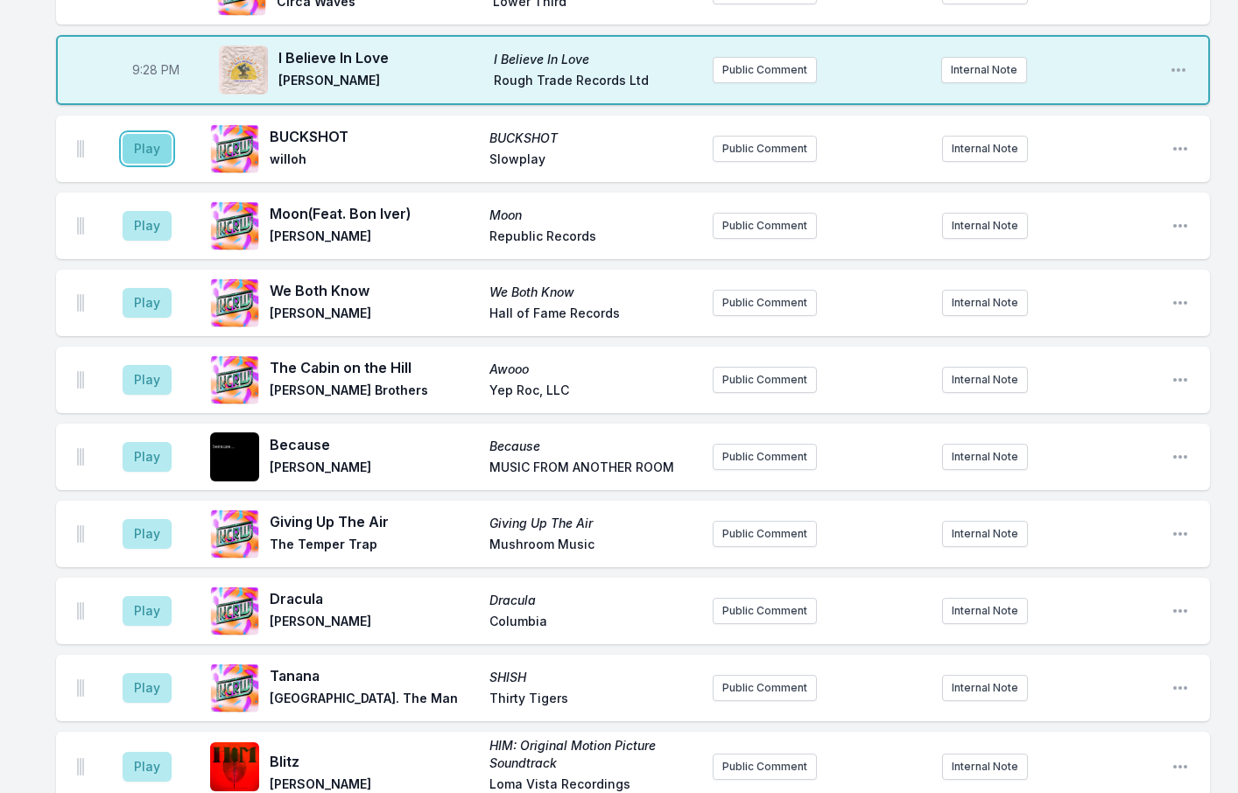
click at [142, 134] on button "Play" at bounding box center [147, 149] width 49 height 30
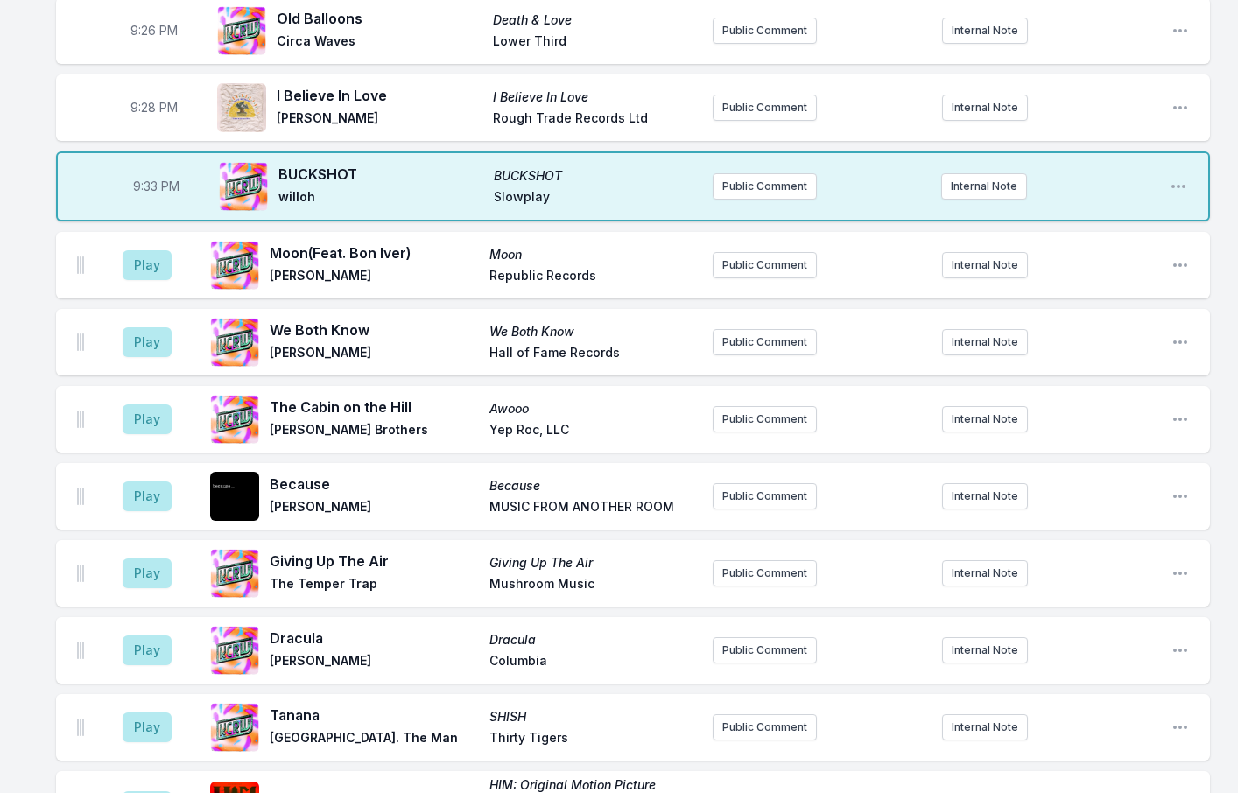
scroll to position [1627, 0]
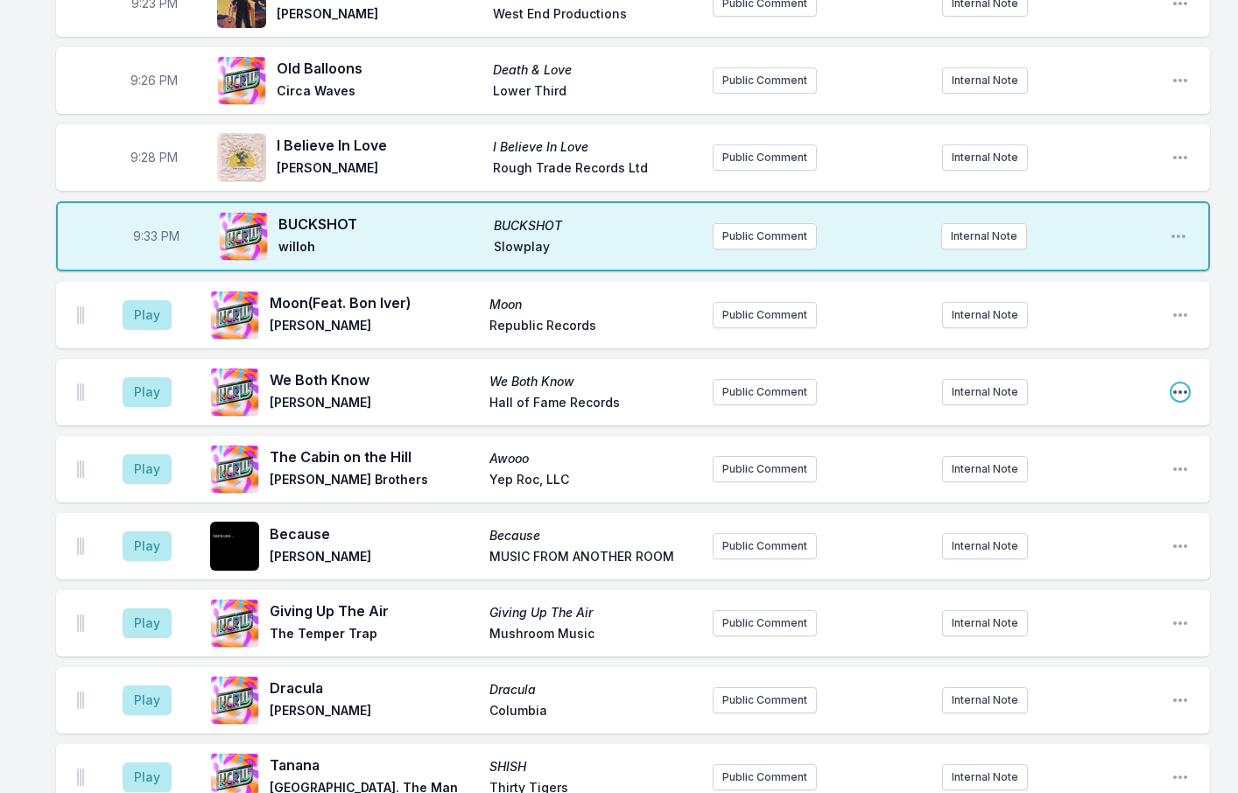
click at [1172, 384] on icon "Open playlist item options" at bounding box center [1181, 393] width 18 height 18
click at [1063, 443] on button "Edit Track Details" at bounding box center [1091, 459] width 196 height 32
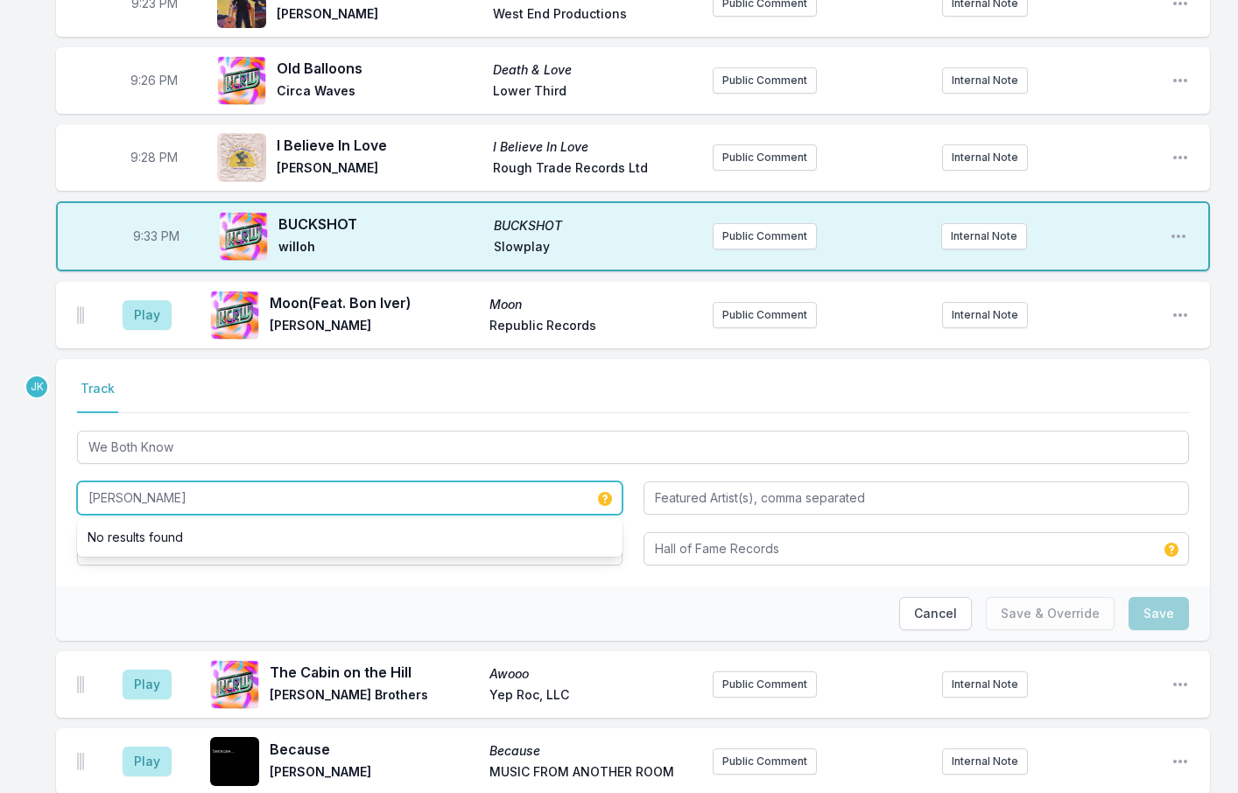
drag, startPoint x: 103, startPoint y: 433, endPoint x: 127, endPoint y: 433, distance: 23.7
click at [127, 482] on input "[PERSON_NAME]" at bounding box center [350, 498] width 546 height 33
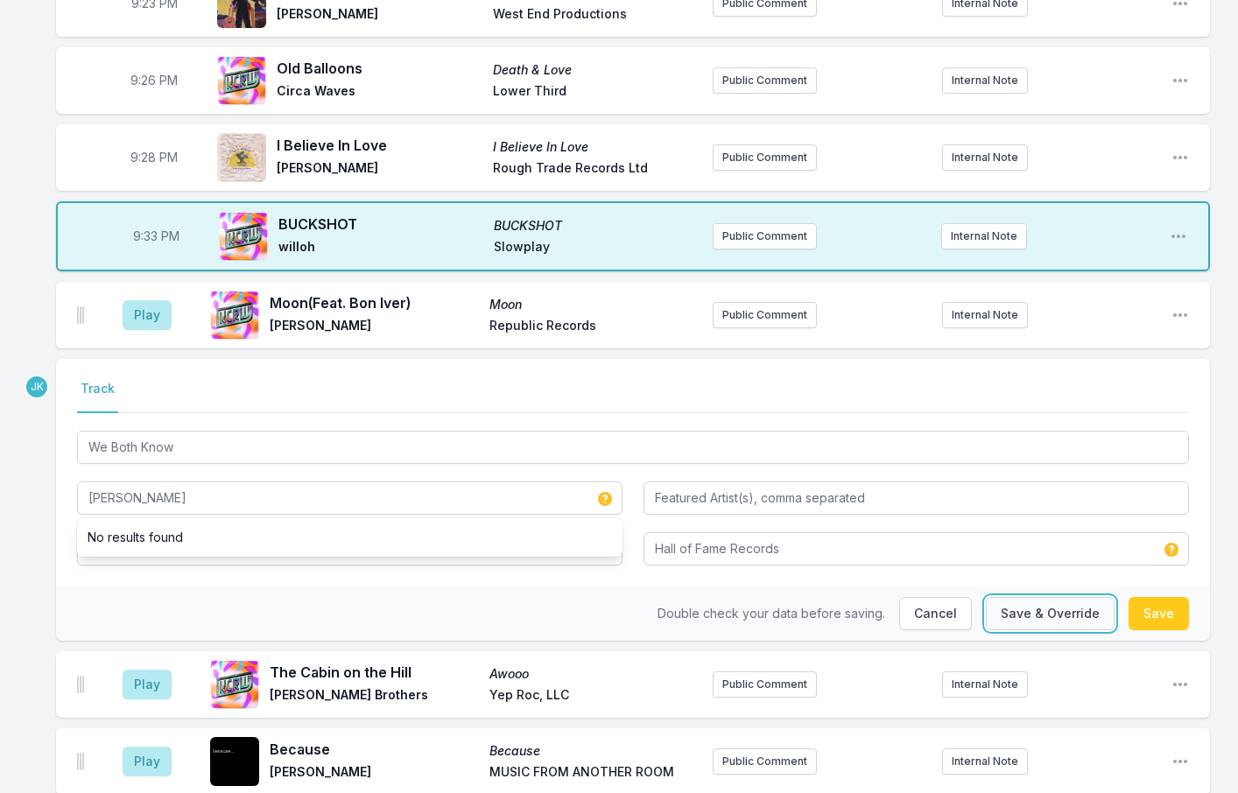
click at [1013, 597] on button "Save & Override" at bounding box center [1050, 613] width 129 height 33
type input "[PERSON_NAME]"
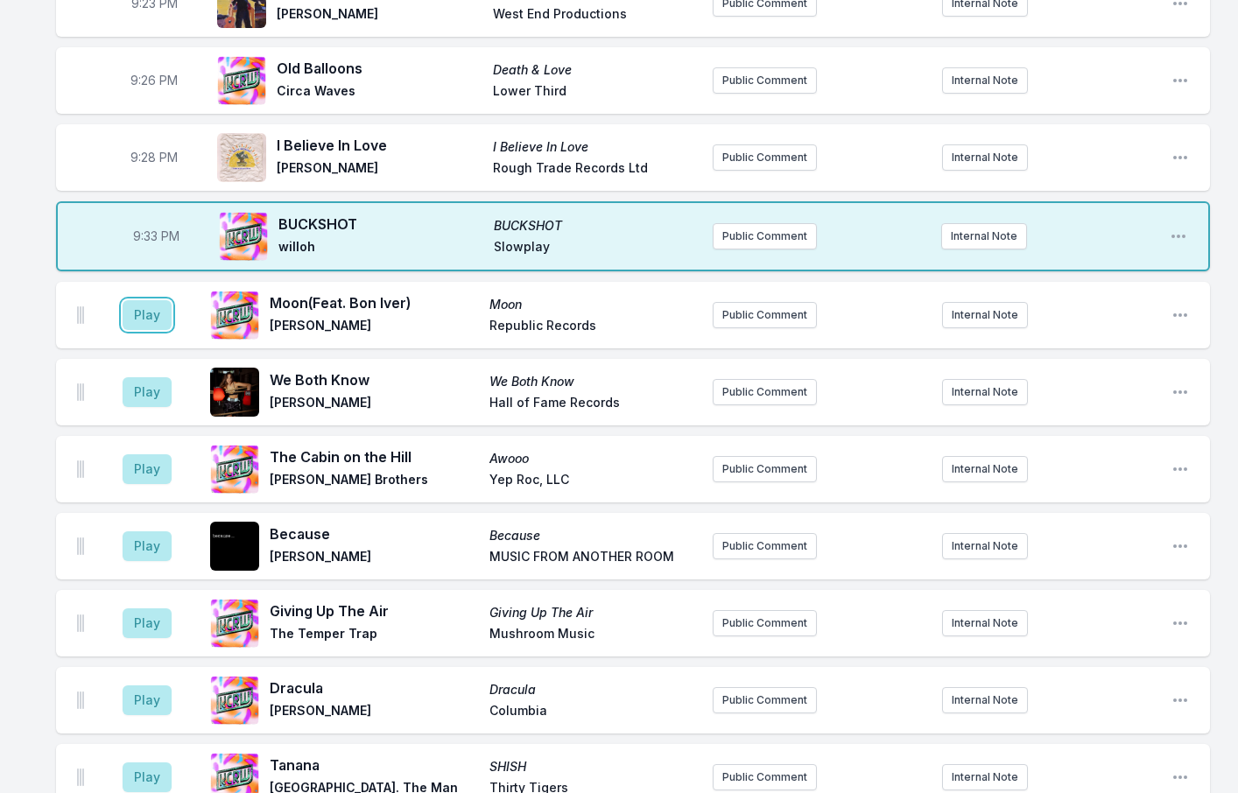
drag, startPoint x: 157, startPoint y: 245, endPoint x: 166, endPoint y: 226, distance: 21.5
click at [160, 300] on button "Play" at bounding box center [147, 315] width 49 height 30
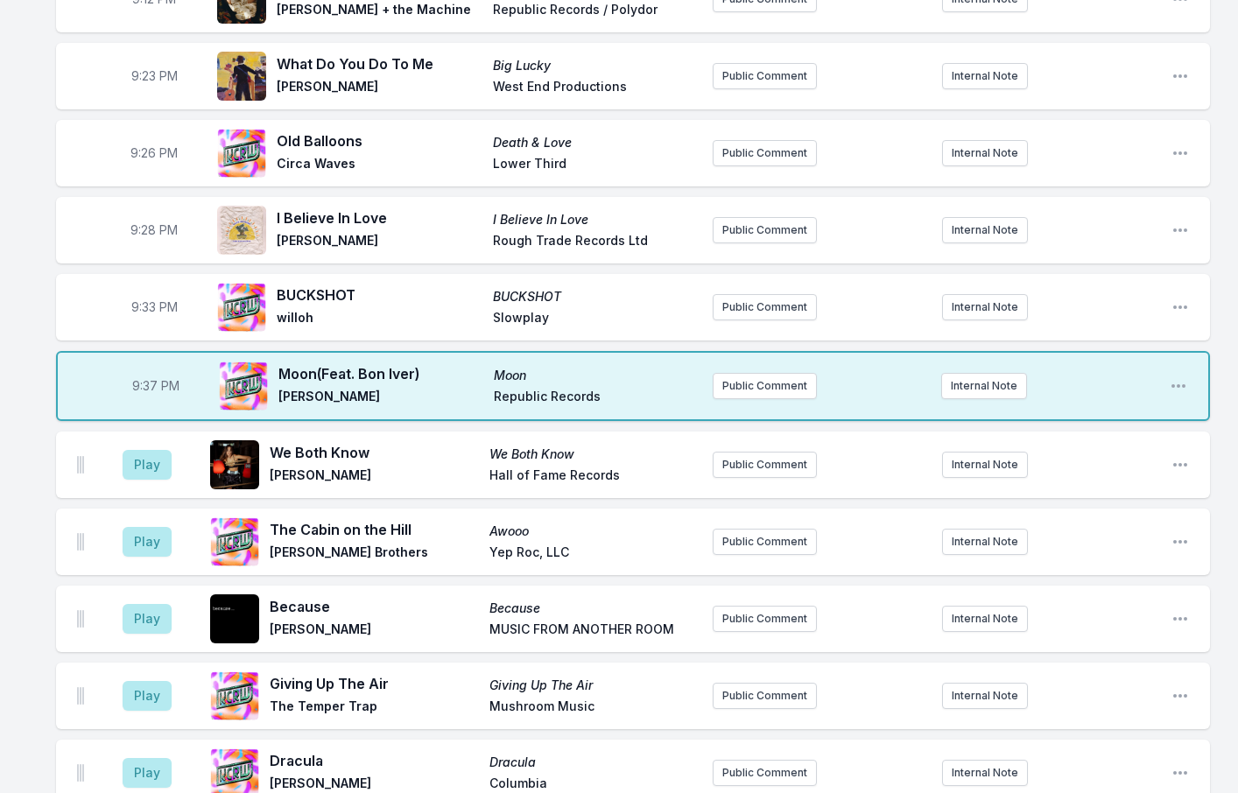
scroll to position [1452, 0]
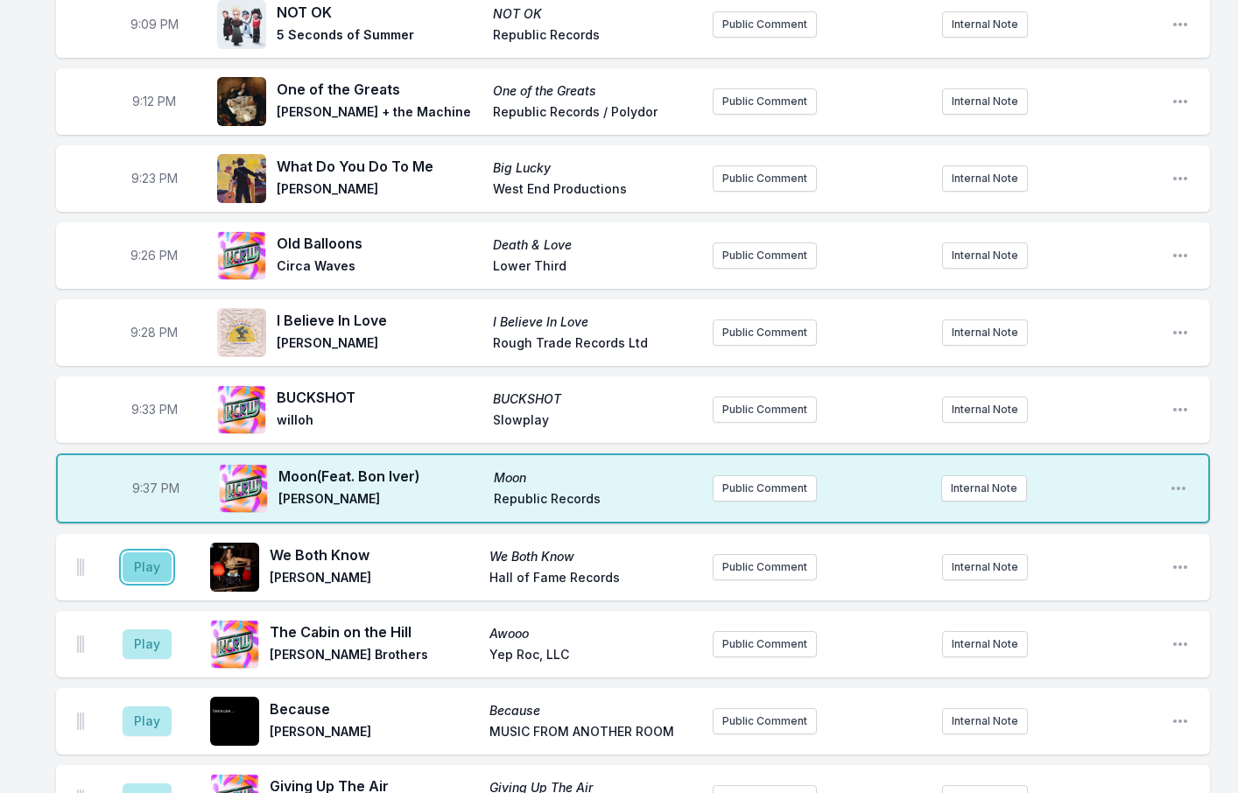
click at [146, 553] on button "Play" at bounding box center [147, 568] width 49 height 30
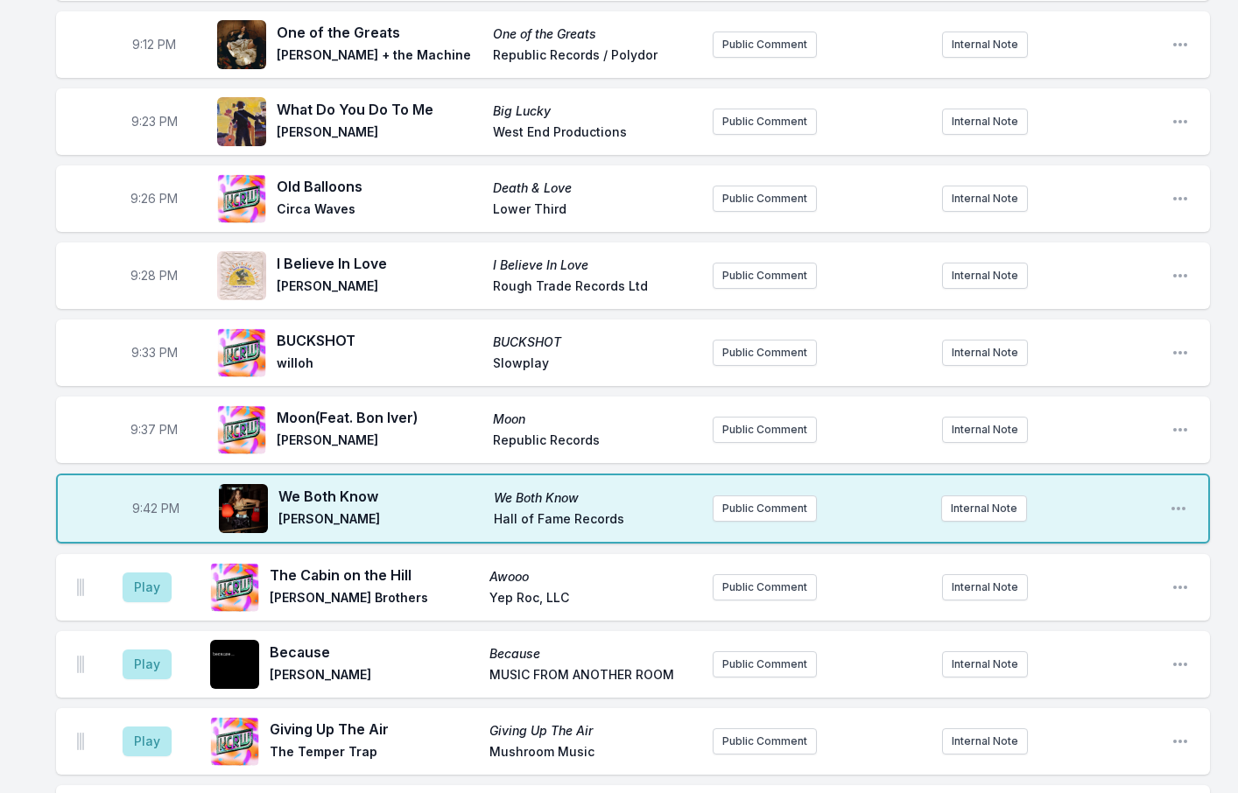
scroll to position [1540, 0]
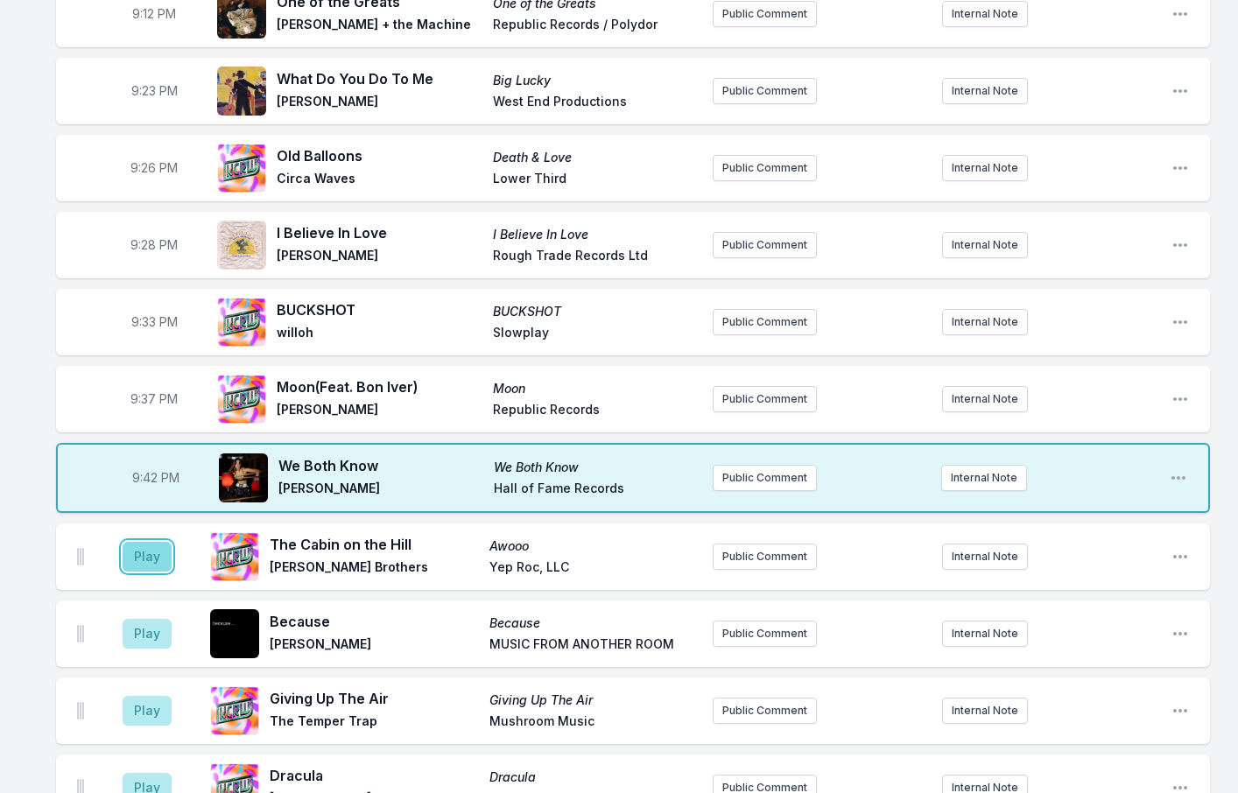
click at [149, 542] on button "Play" at bounding box center [147, 557] width 49 height 30
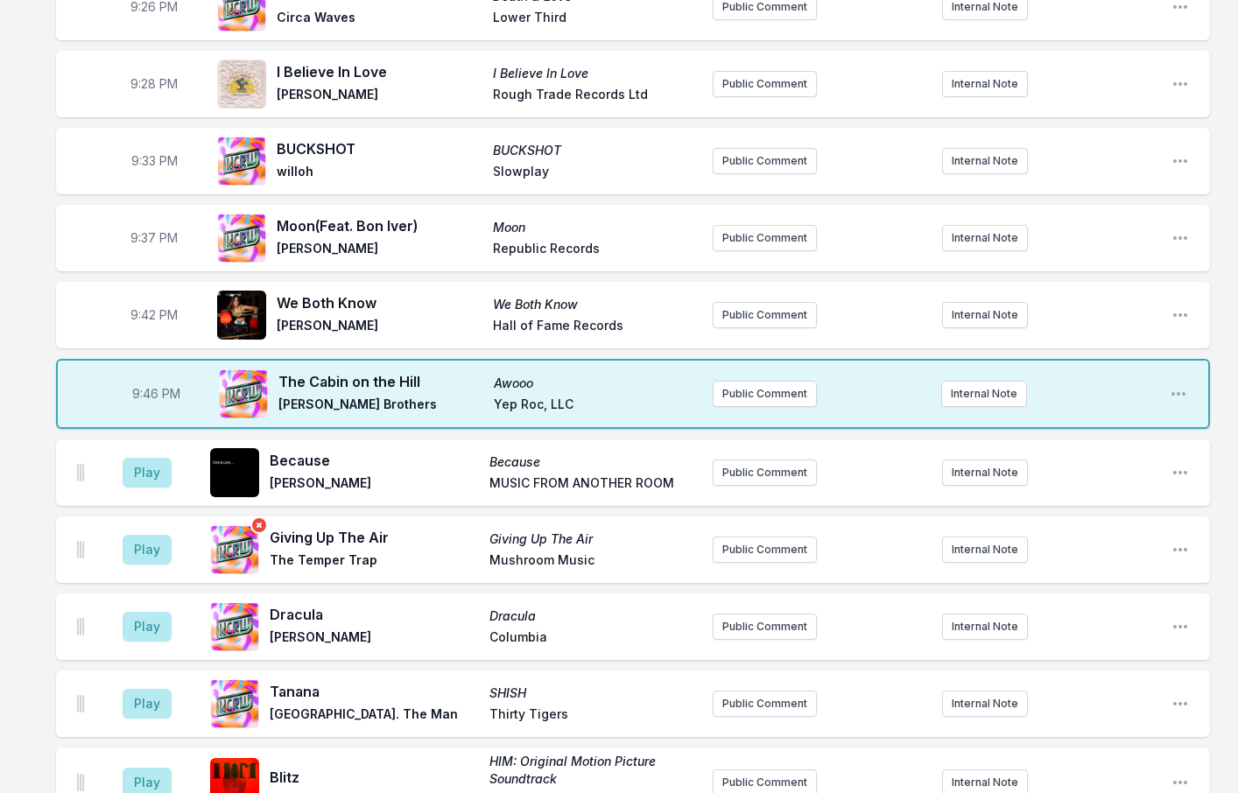
scroll to position [1715, 0]
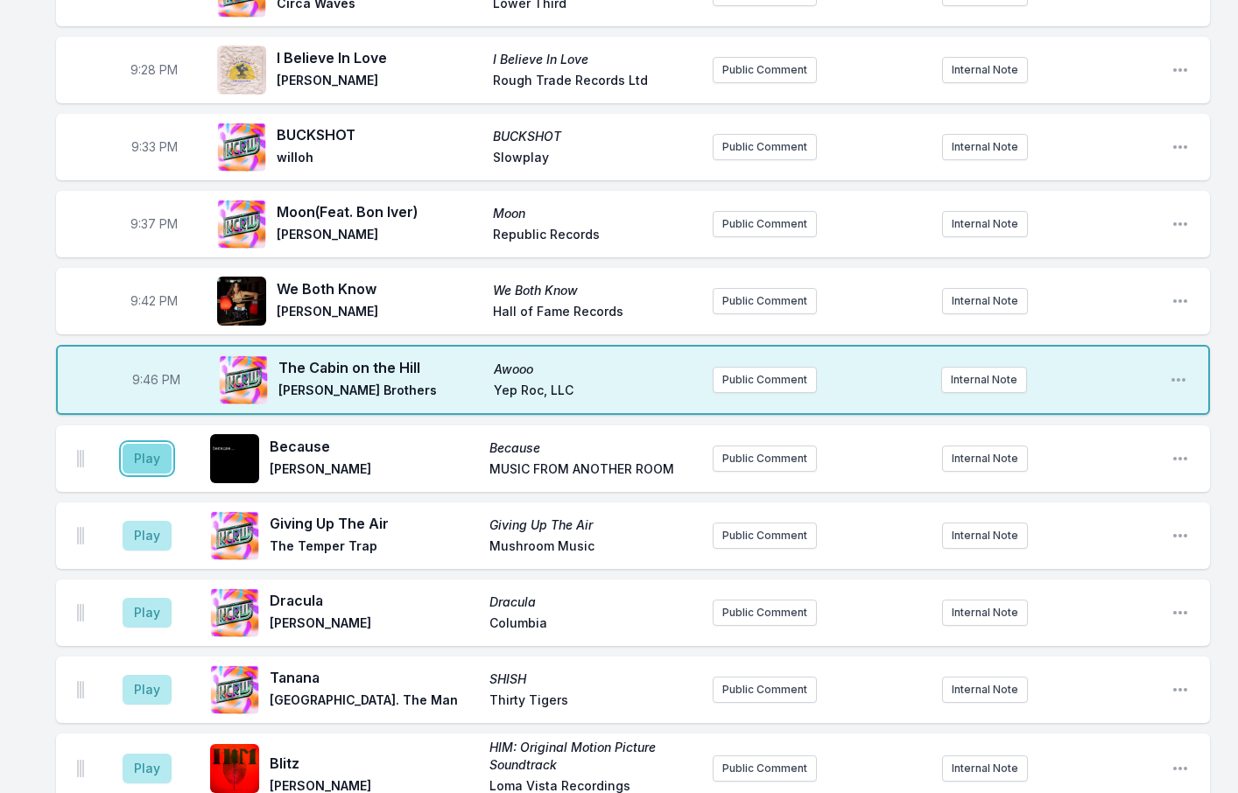
click at [141, 444] on button "Play" at bounding box center [147, 459] width 49 height 30
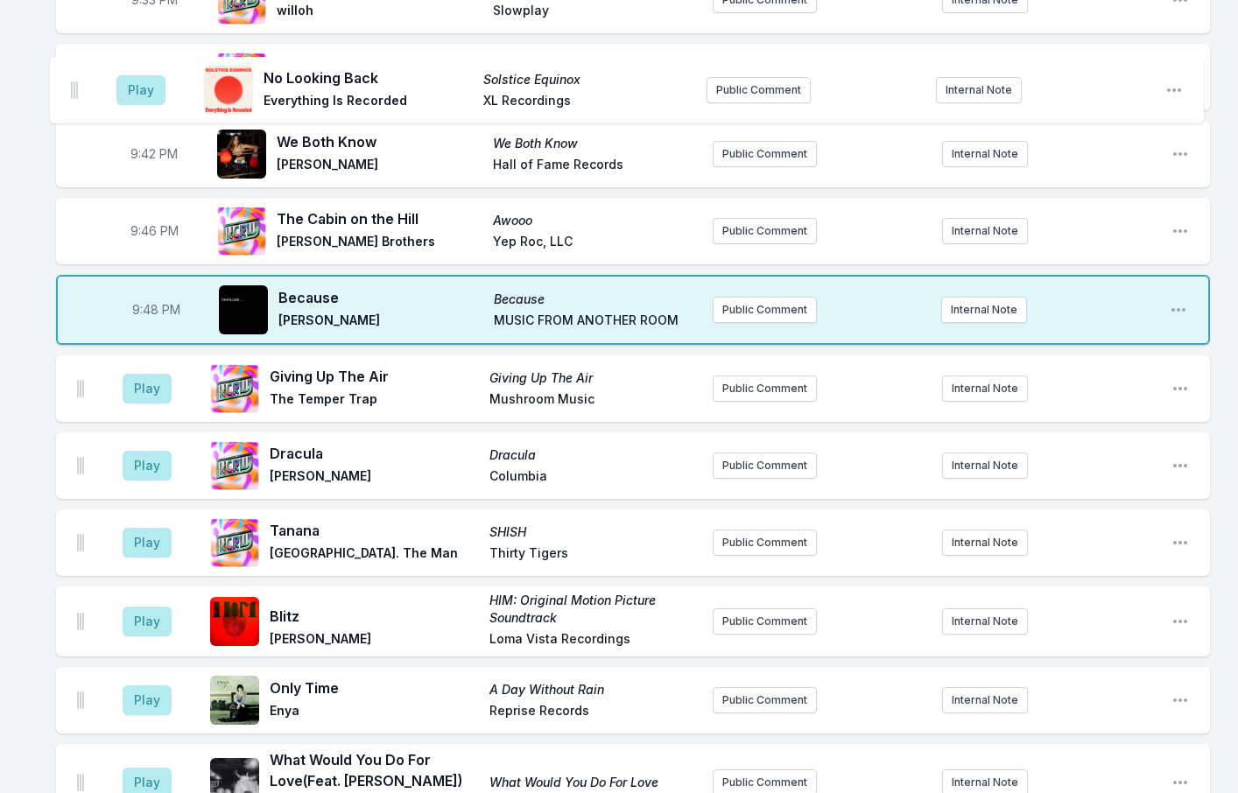
scroll to position [1828, 0]
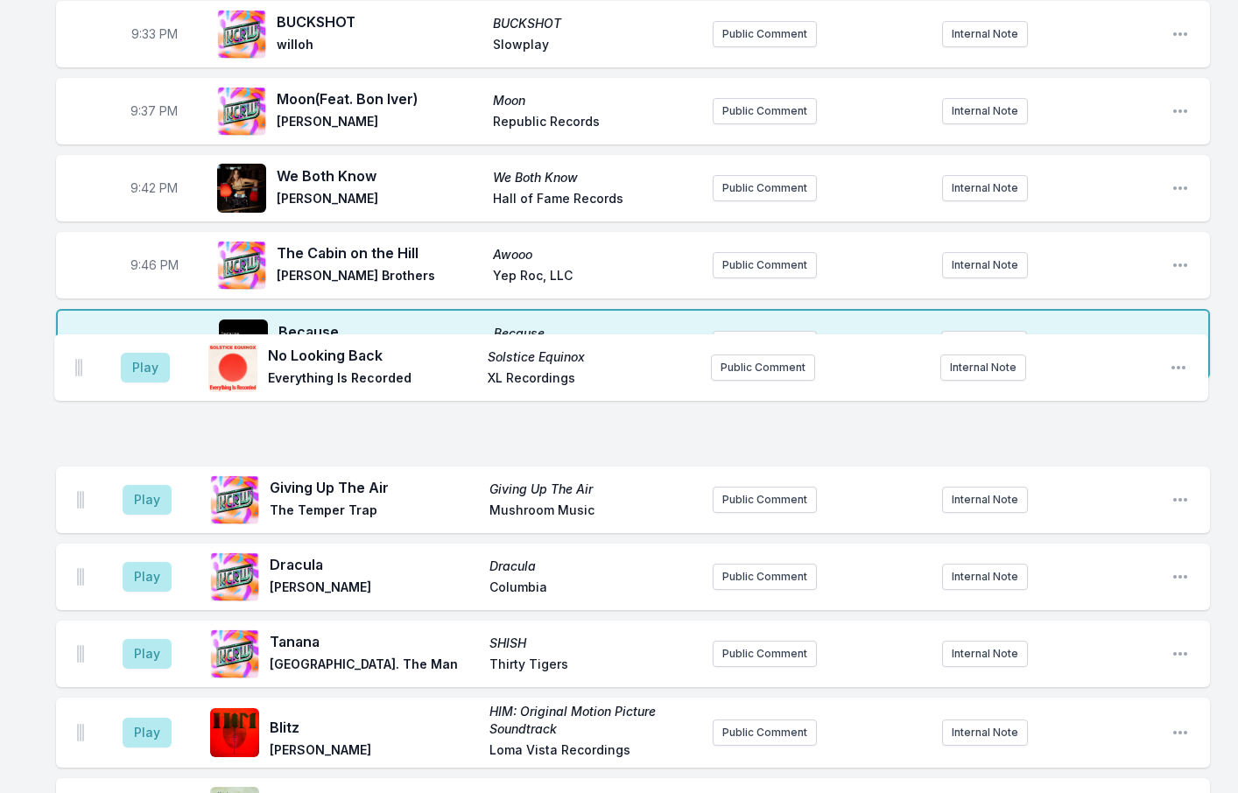
drag, startPoint x: 77, startPoint y: 599, endPoint x: 77, endPoint y: 353, distance: 246.1
click at [77, 390] on ul "Play Giving Up The Air Giving Up The Air The Temper Trap Mushroom Music Public …" at bounding box center [633, 700] width 1154 height 620
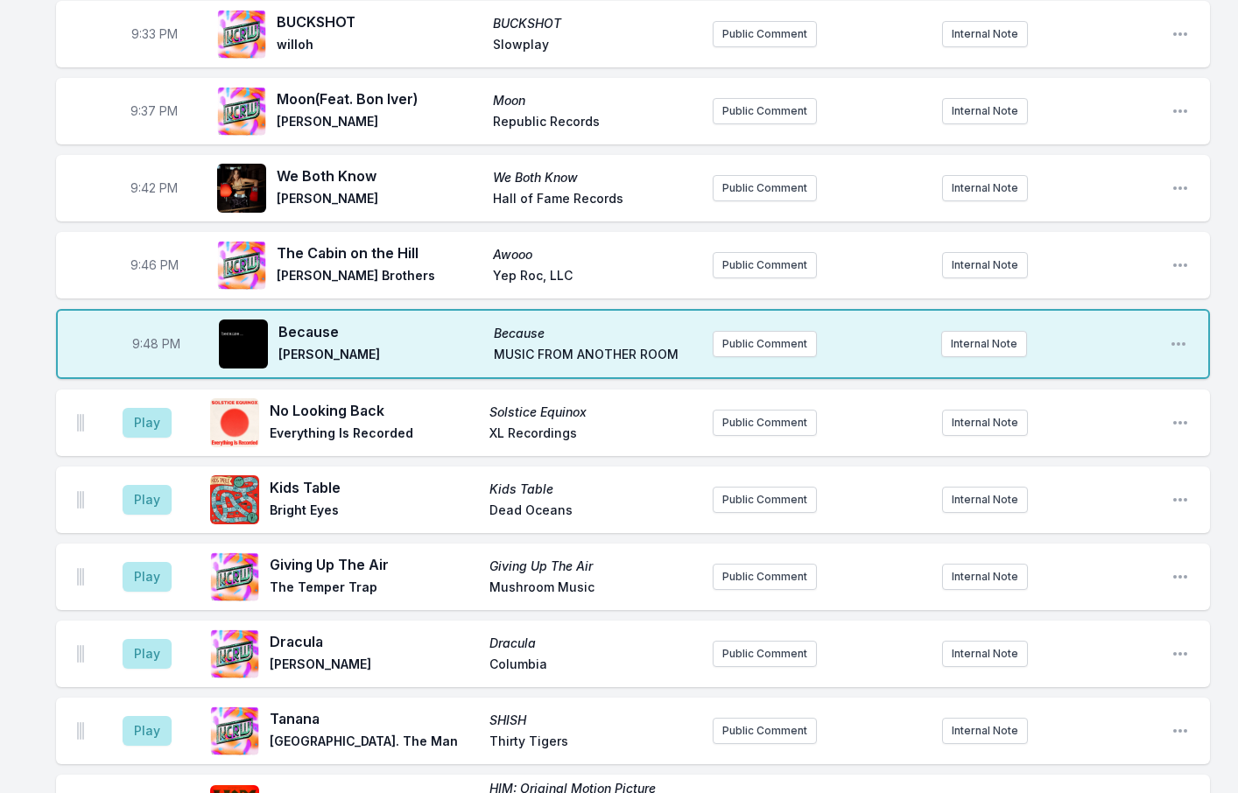
scroll to position [1830, 0]
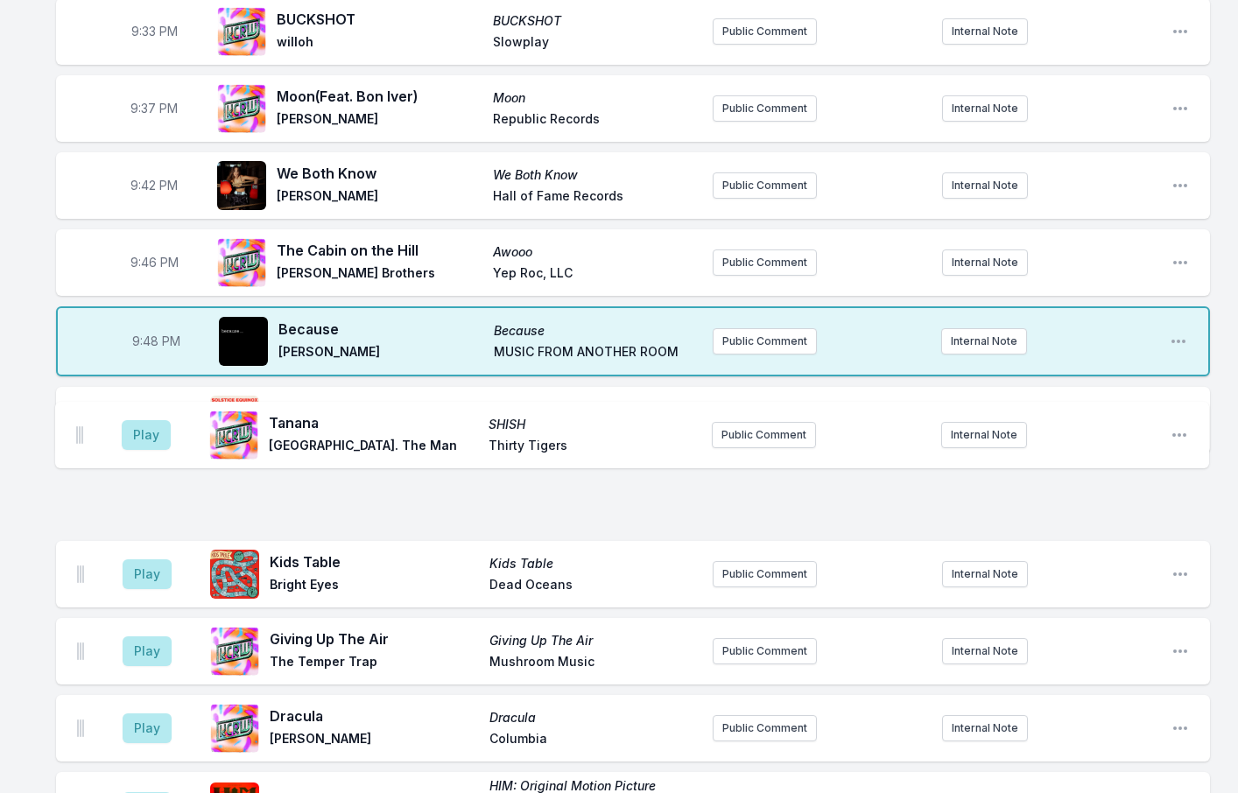
drag, startPoint x: 81, startPoint y: 665, endPoint x: 80, endPoint y: 421, distance: 243.5
click at [80, 421] on ul "Play No Looking Back Solstice Equinox Everything Is Recorded XL Recordings Publ…" at bounding box center [633, 697] width 1154 height 620
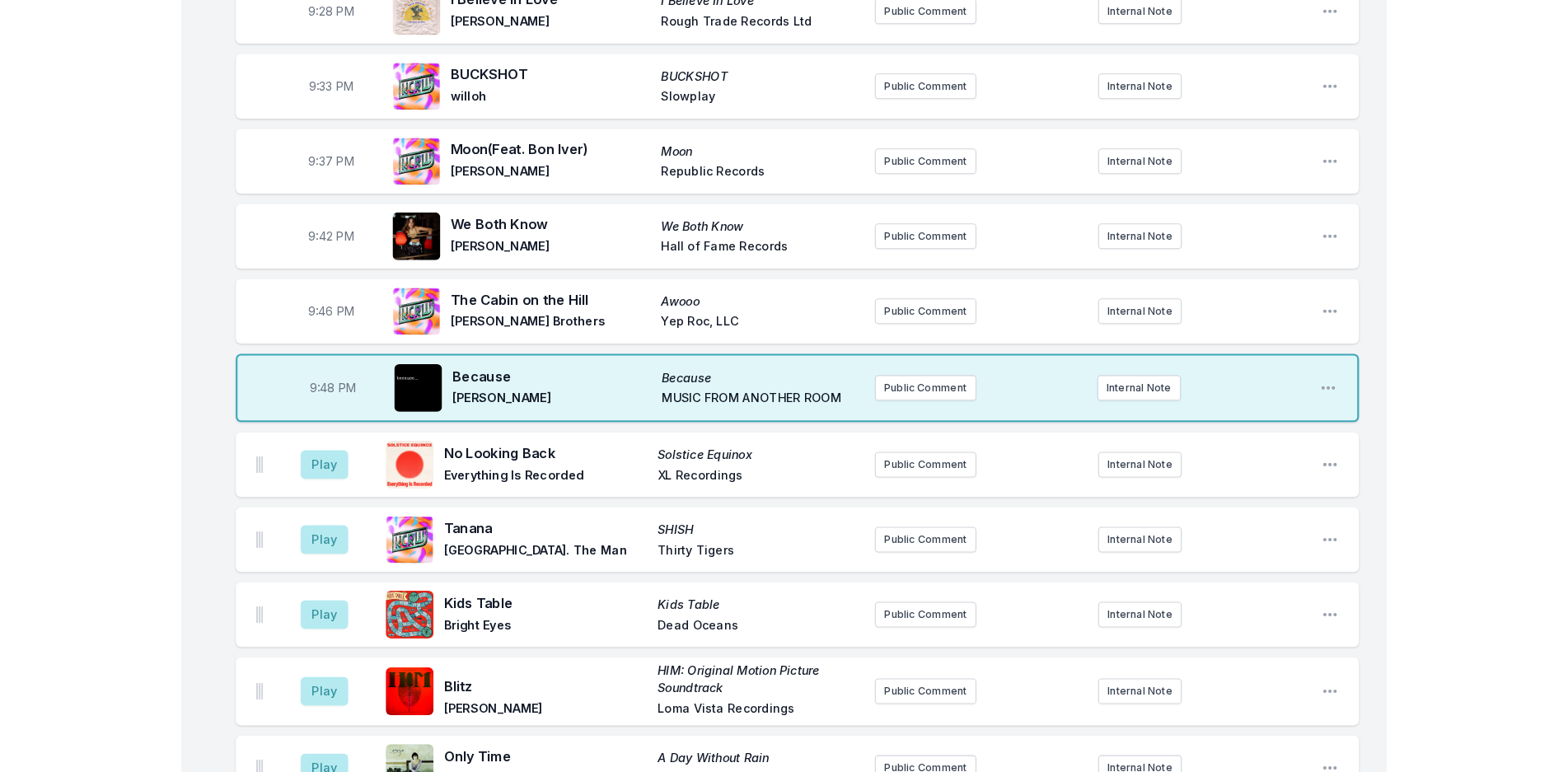
scroll to position [1639, 0]
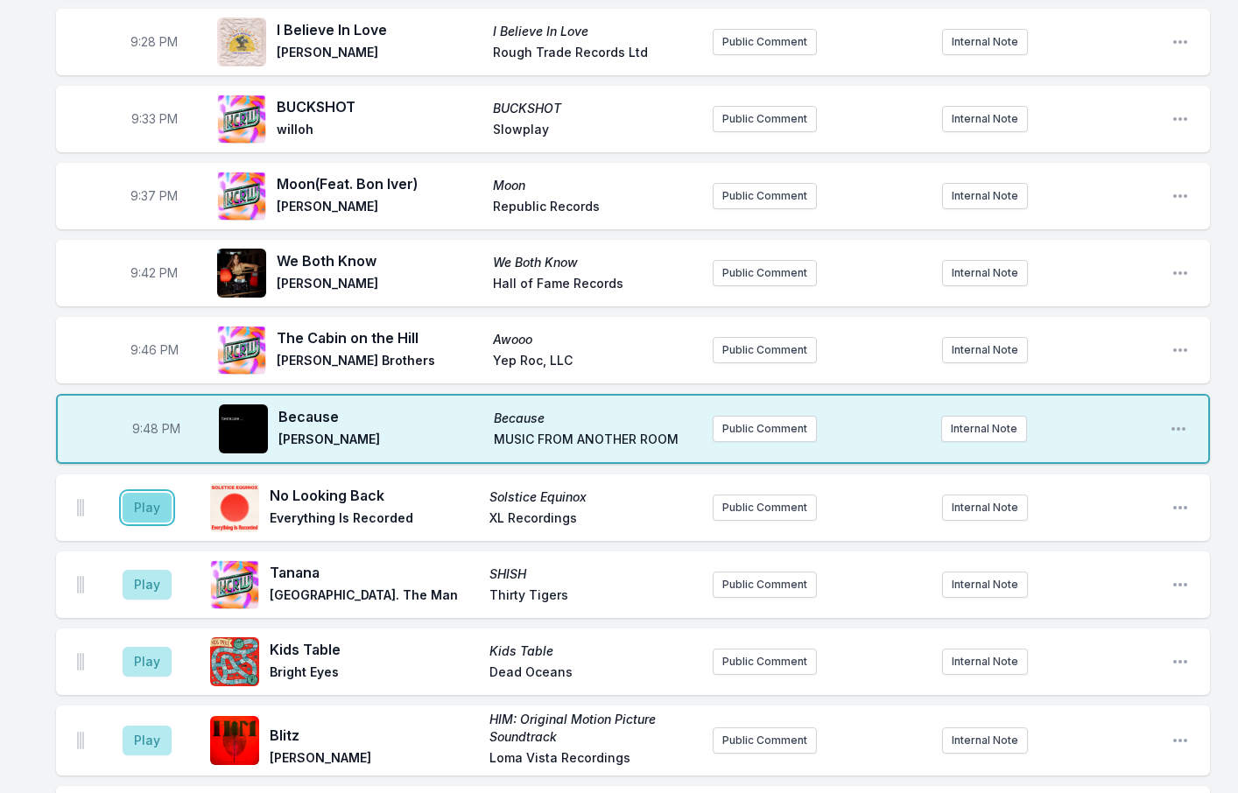
click at [147, 493] on button "Play" at bounding box center [147, 508] width 49 height 30
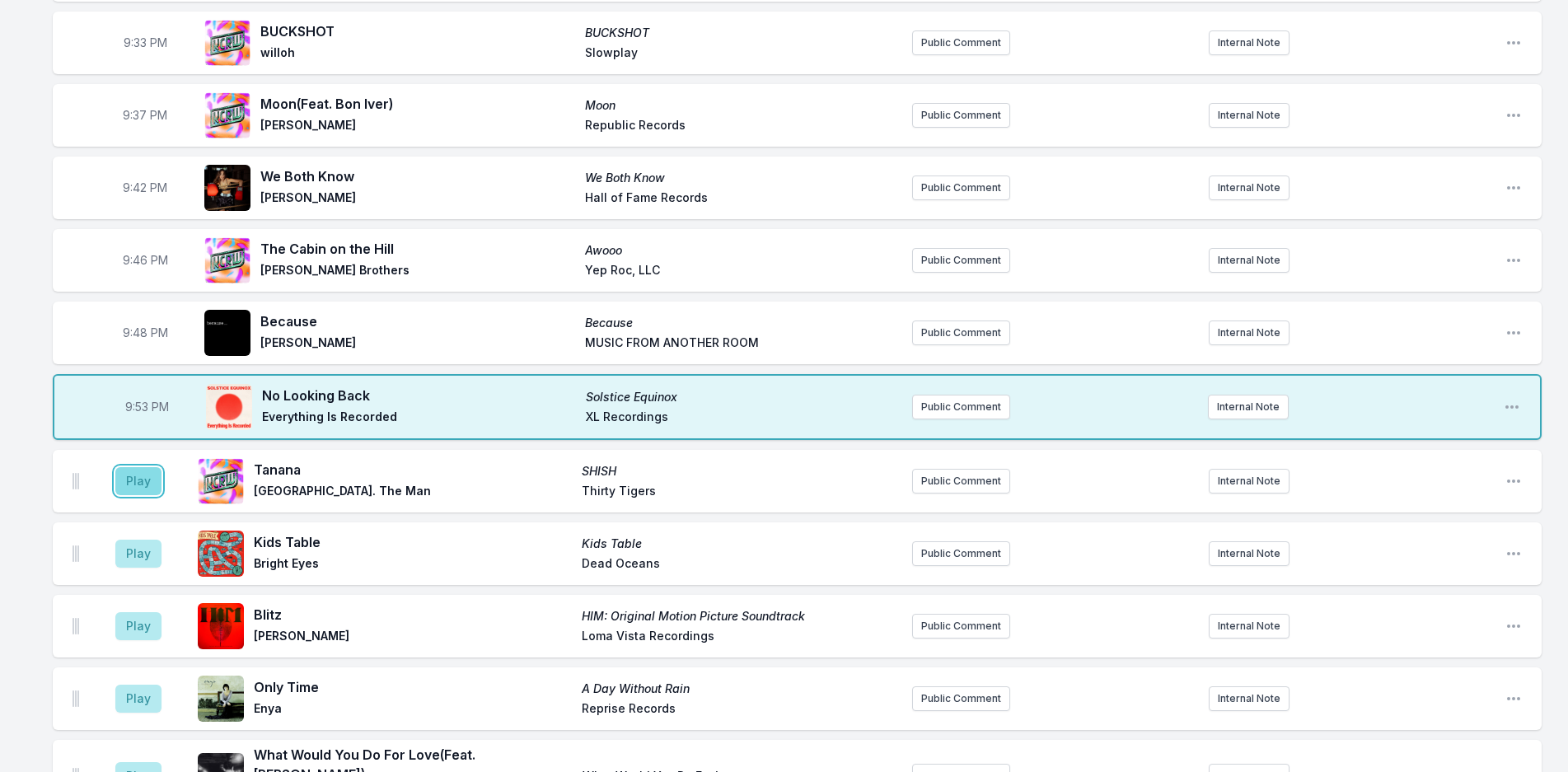
click at [139, 467] on button "Play" at bounding box center [138, 481] width 46 height 28
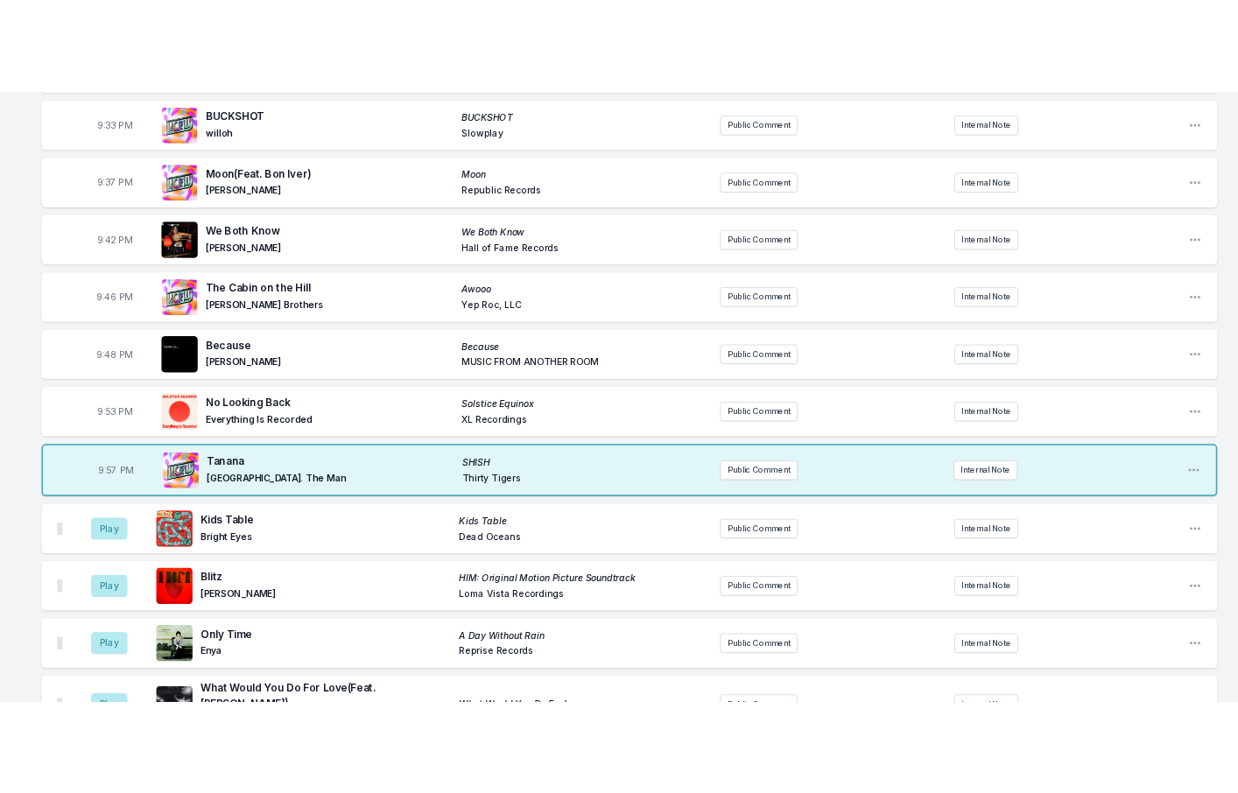
scroll to position [1795, 0]
